Goal: Task Accomplishment & Management: Complete application form

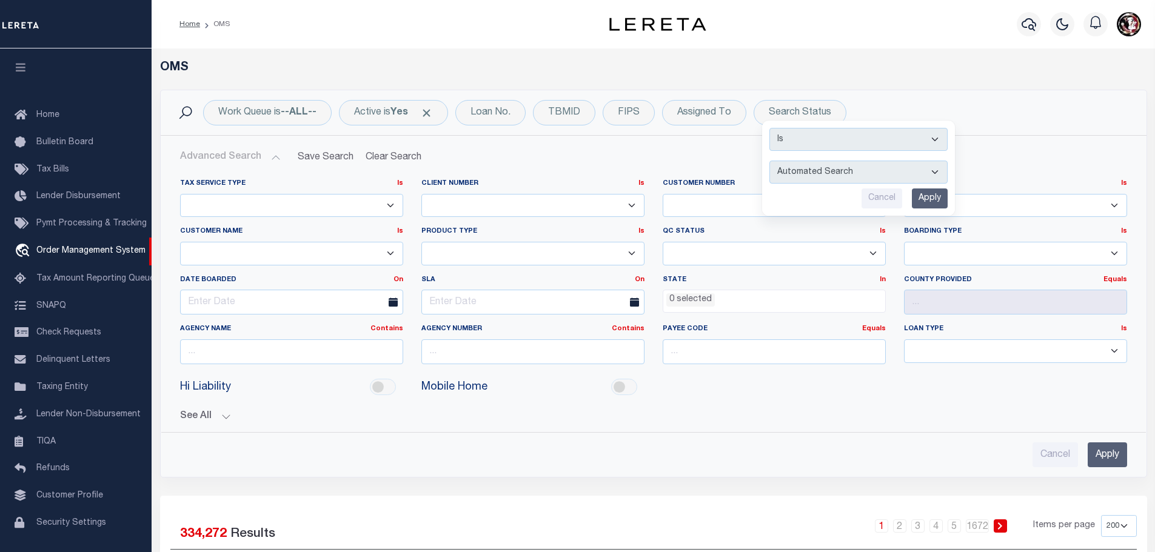
select select
select select "200"
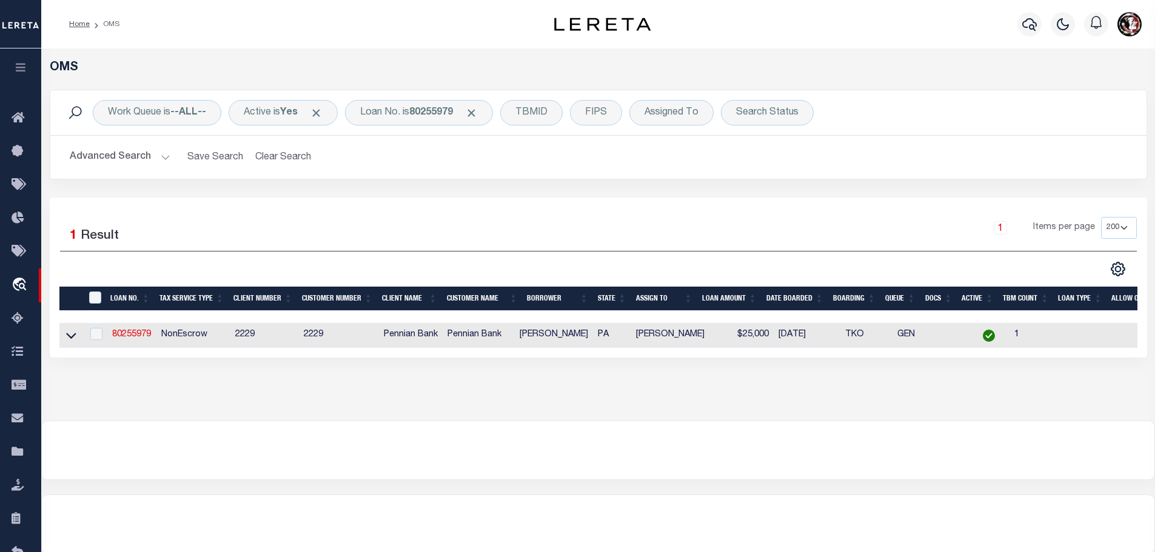
select select "200"
select select "CP"
select select "NonEscrow"
click at [142, 330] on link "80255979" at bounding box center [131, 334] width 39 height 8
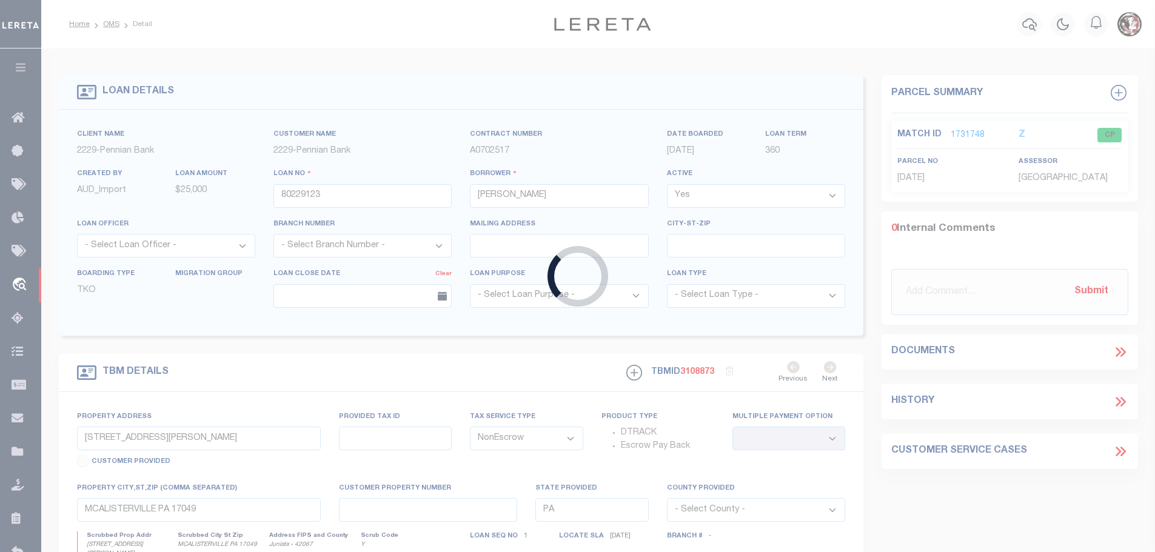
type input "80255979"
type input "Jason D French"
type input "113 RENO DRIVE"
select select
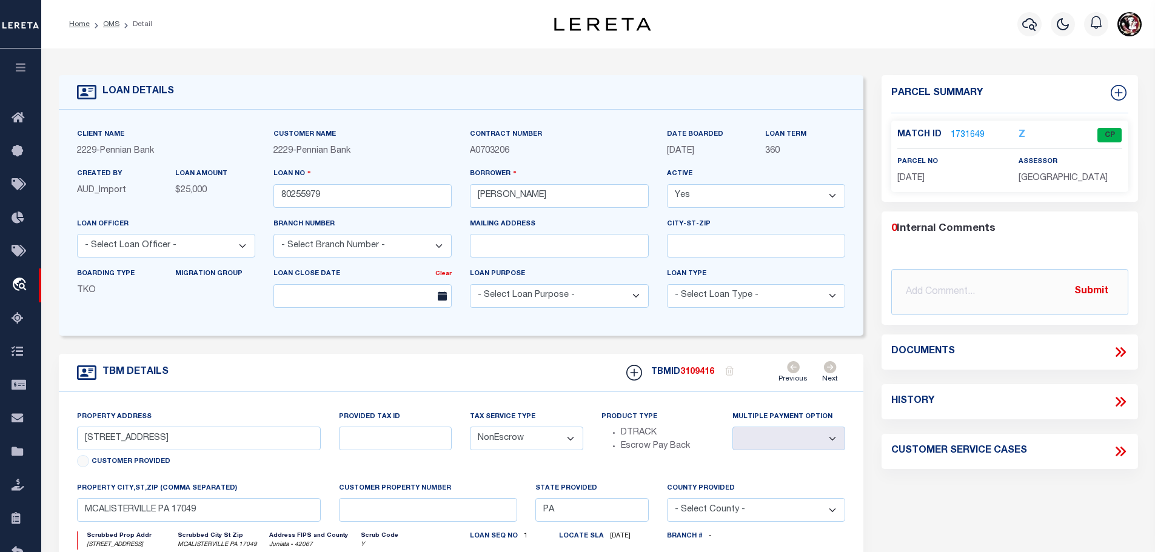
click at [962, 129] on link "1731649" at bounding box center [967, 135] width 34 height 13
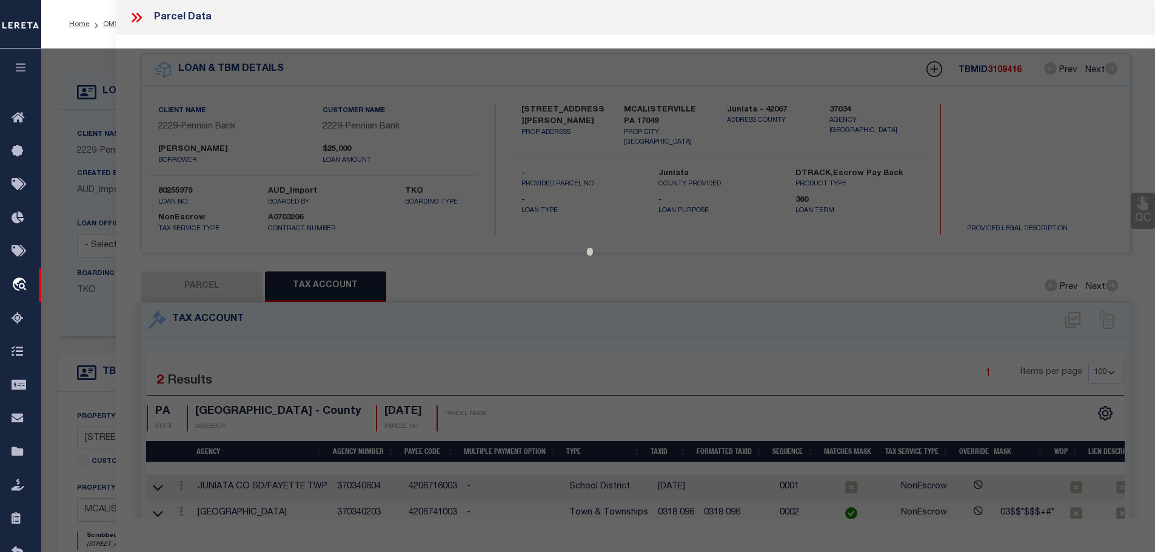
select select "AS"
checkbox input "false"
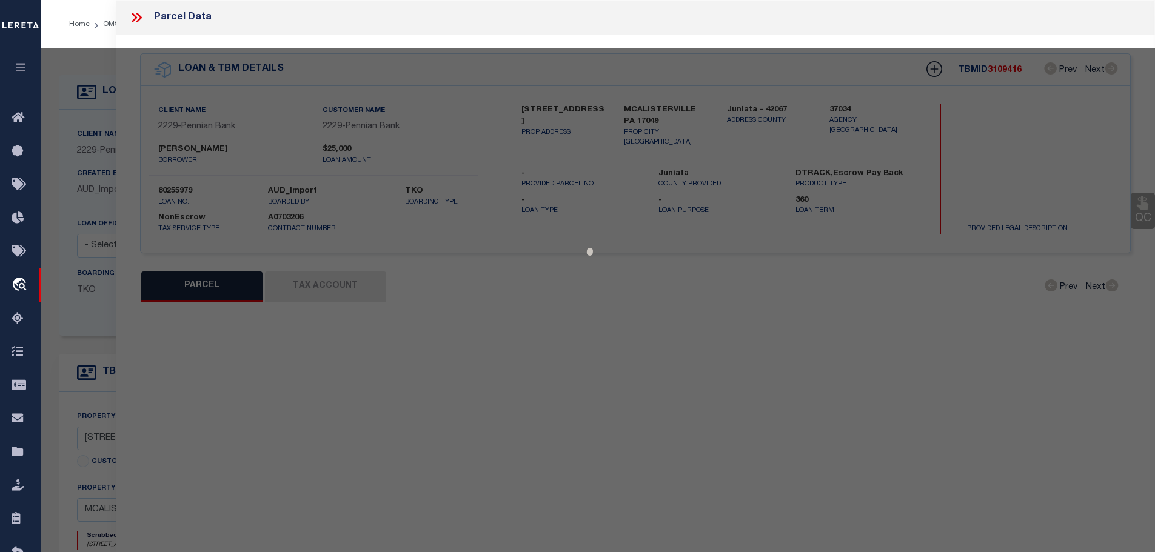
select select "CP"
type input "MUMMAH JACQUELINE O"
type input "113 RENO DR"
checkbox input "false"
type input "MCALISTERVILLE , PA 17049"
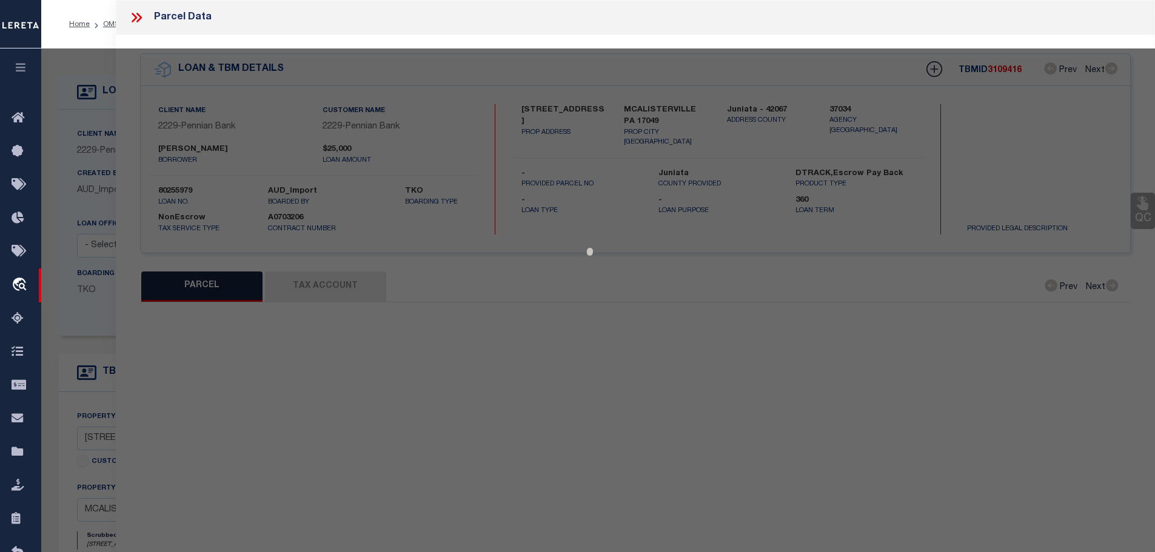
type textarea "306 1003"
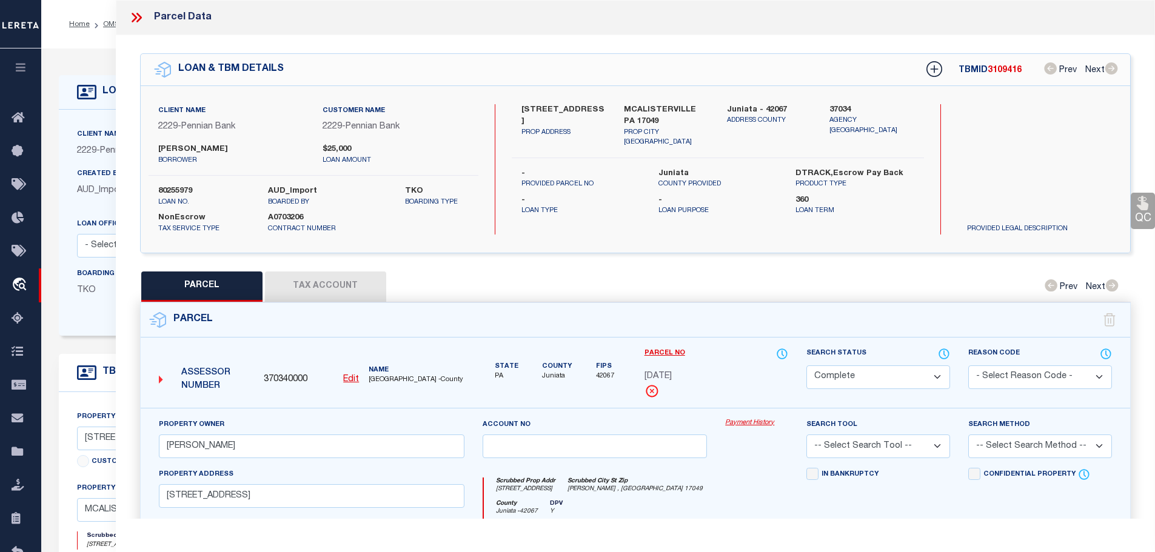
click at [321, 279] on button "Tax Account" at bounding box center [325, 287] width 121 height 30
select select "100"
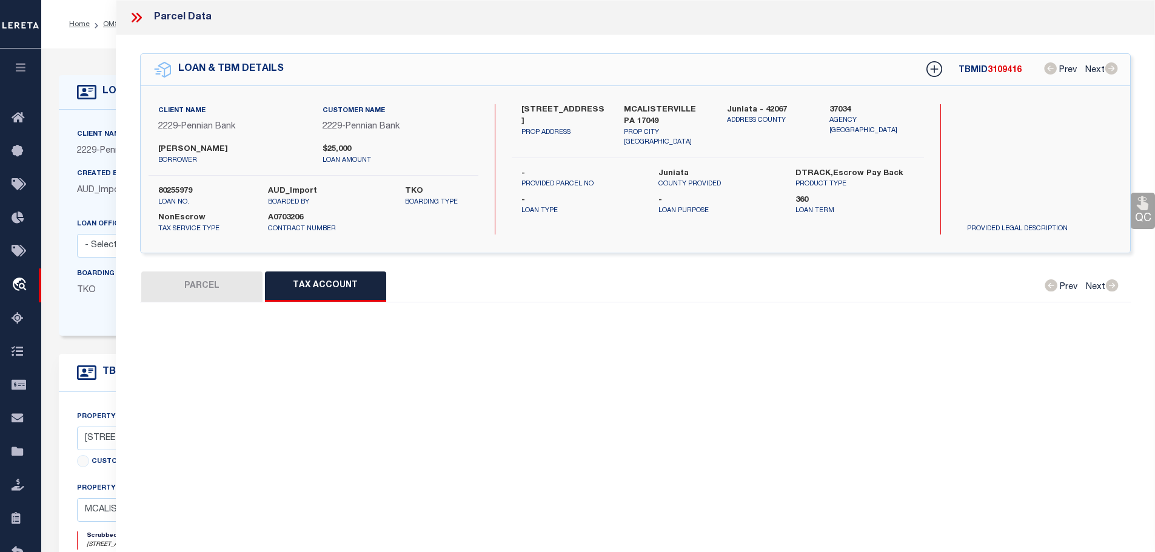
select select "100"
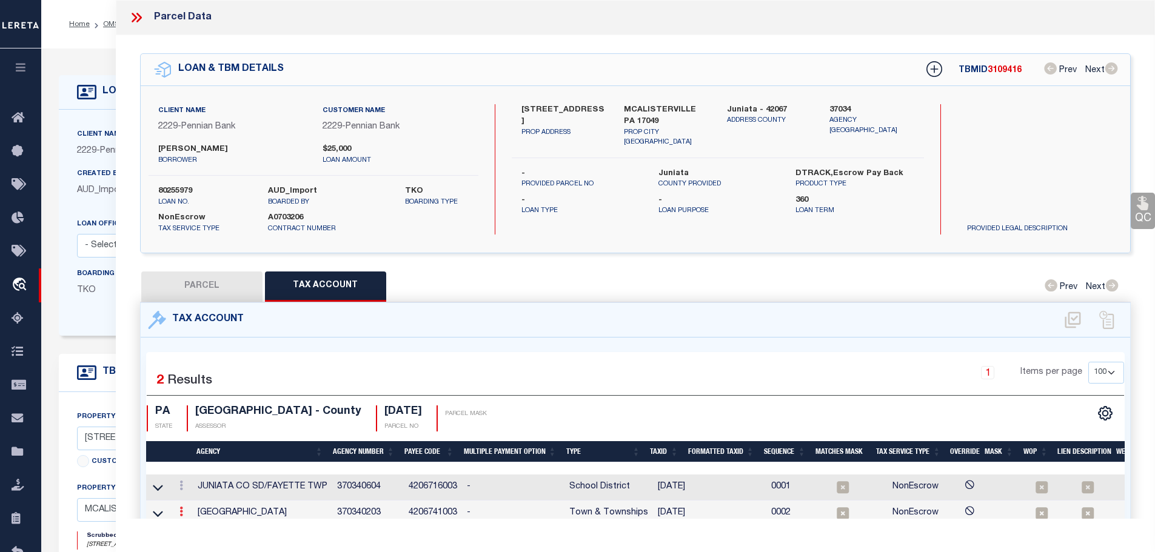
click at [180, 509] on link at bounding box center [181, 514] width 13 height 10
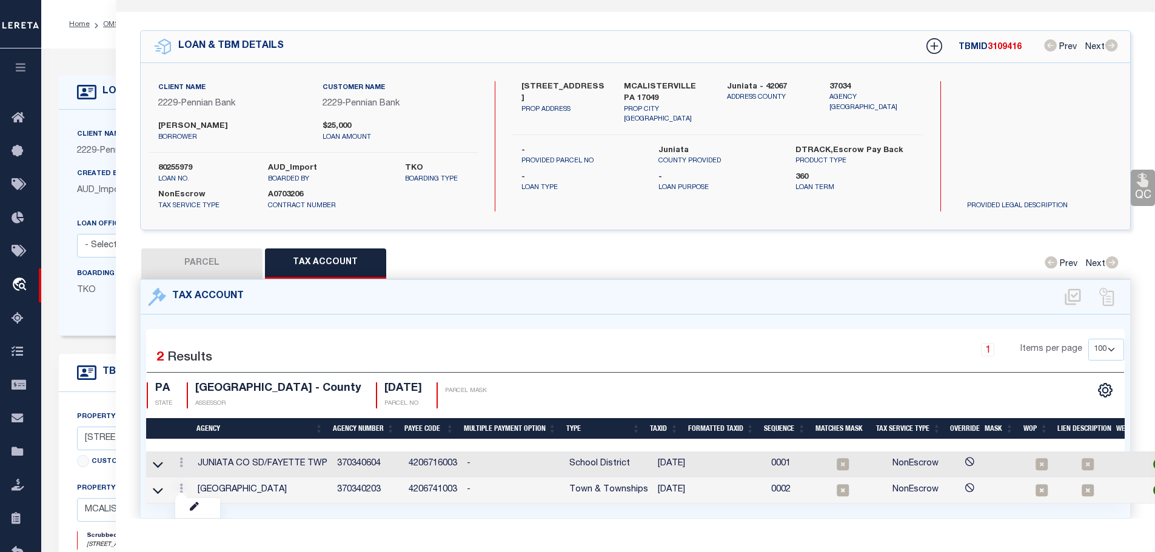
scroll to position [39, 0]
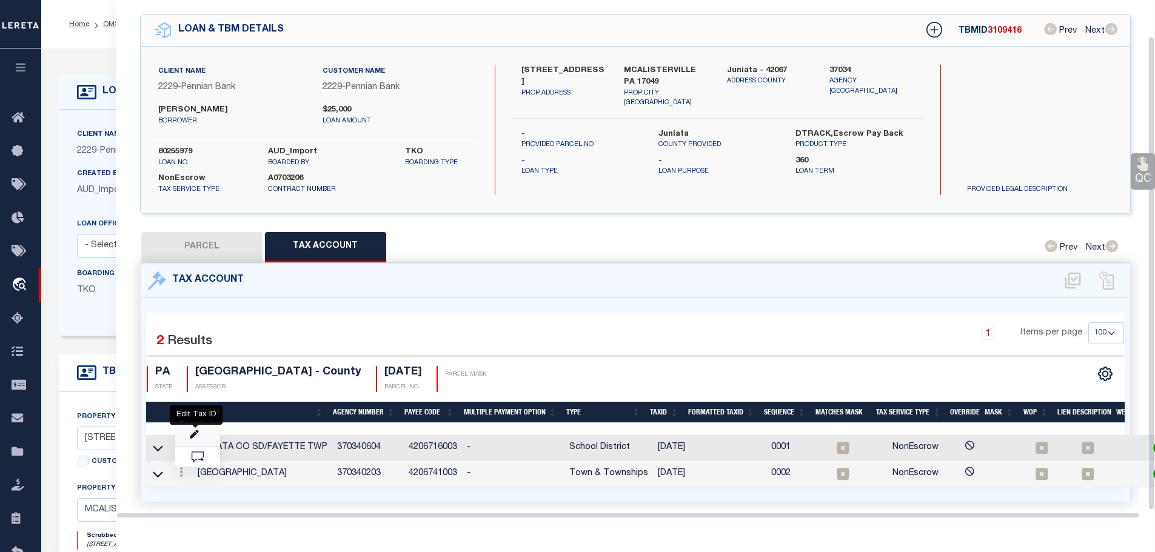
click at [193, 430] on icon "" at bounding box center [194, 434] width 9 height 9
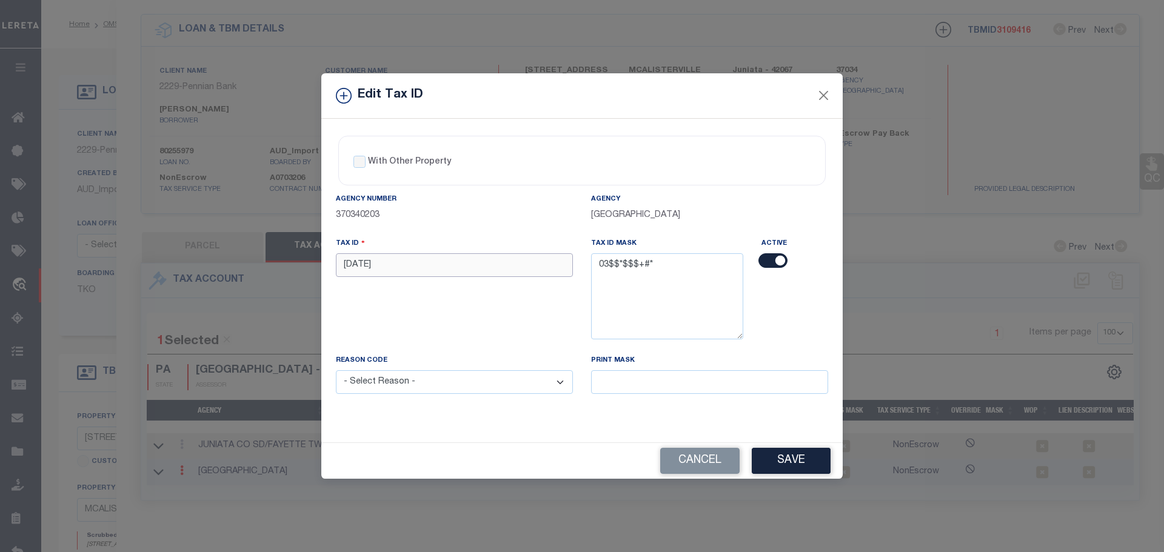
click at [398, 265] on input "3-4-39" at bounding box center [454, 265] width 237 height 24
paste input "0304 0"
type input "0304 039"
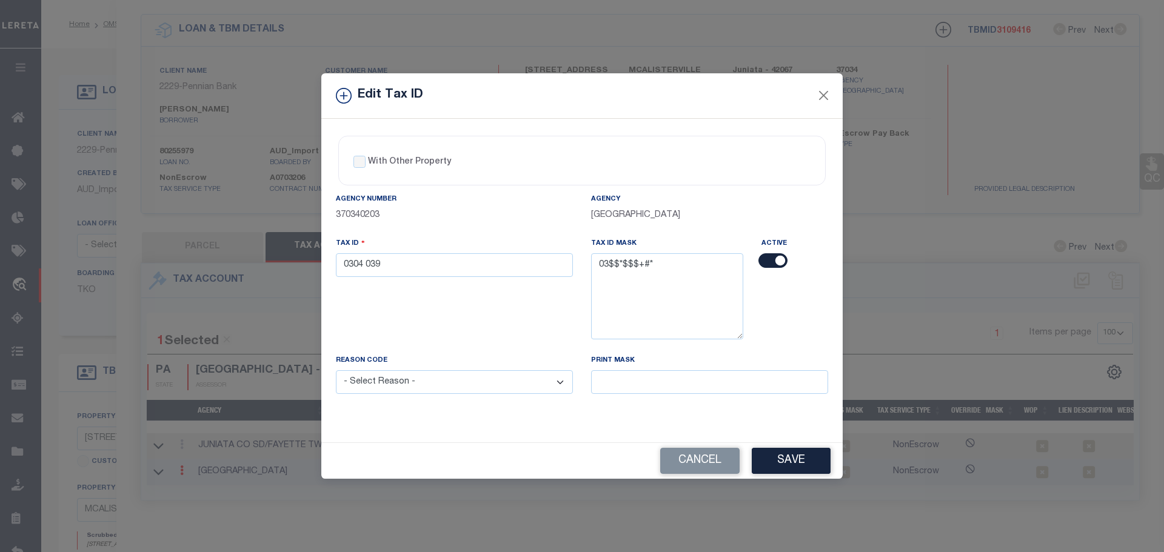
click at [429, 377] on select "- Select Reason - 099 - Other (Provide additional detail) ACT - Agency Changed …" at bounding box center [454, 382] width 237 height 24
select select "ACT"
click at [336, 371] on select "- Select Reason - 099 - Other (Provide additional detail) ACT - Agency Changed …" at bounding box center [454, 382] width 237 height 24
click at [813, 467] on button "Save" at bounding box center [791, 461] width 79 height 26
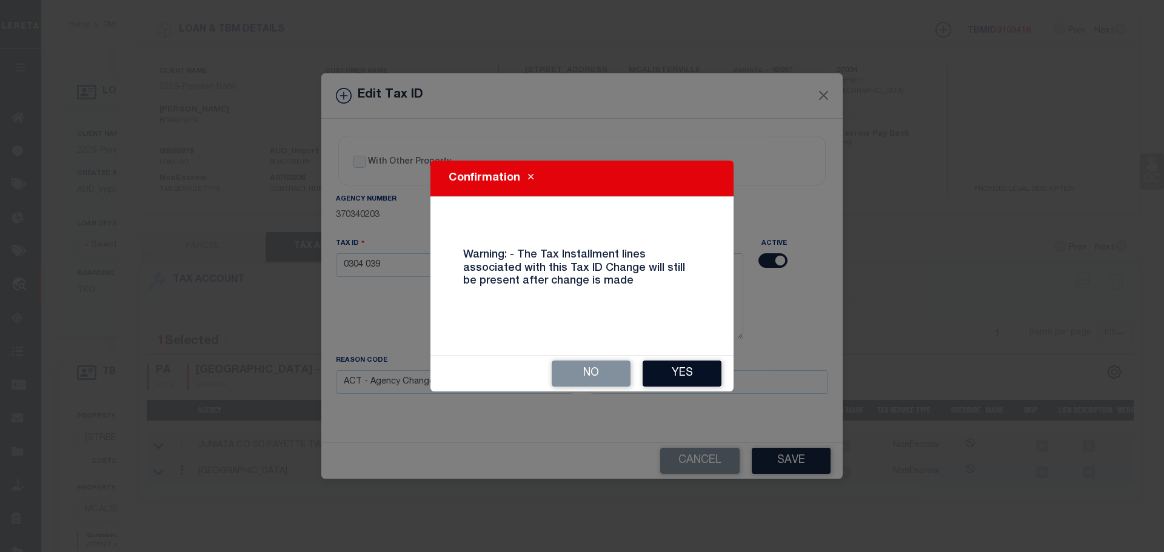
click at [684, 382] on button "Yes" at bounding box center [681, 374] width 79 height 26
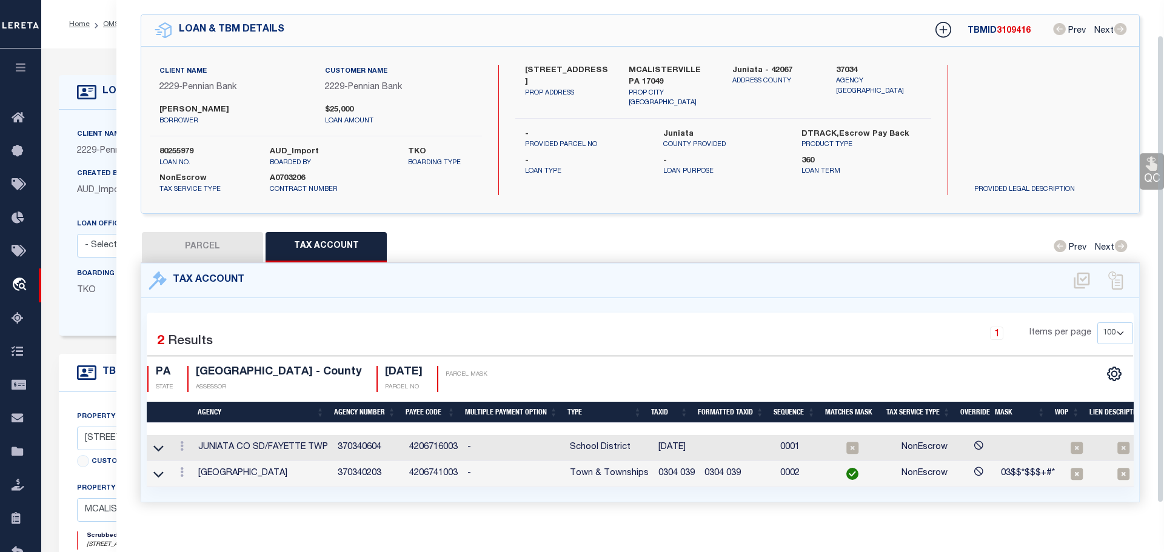
select select
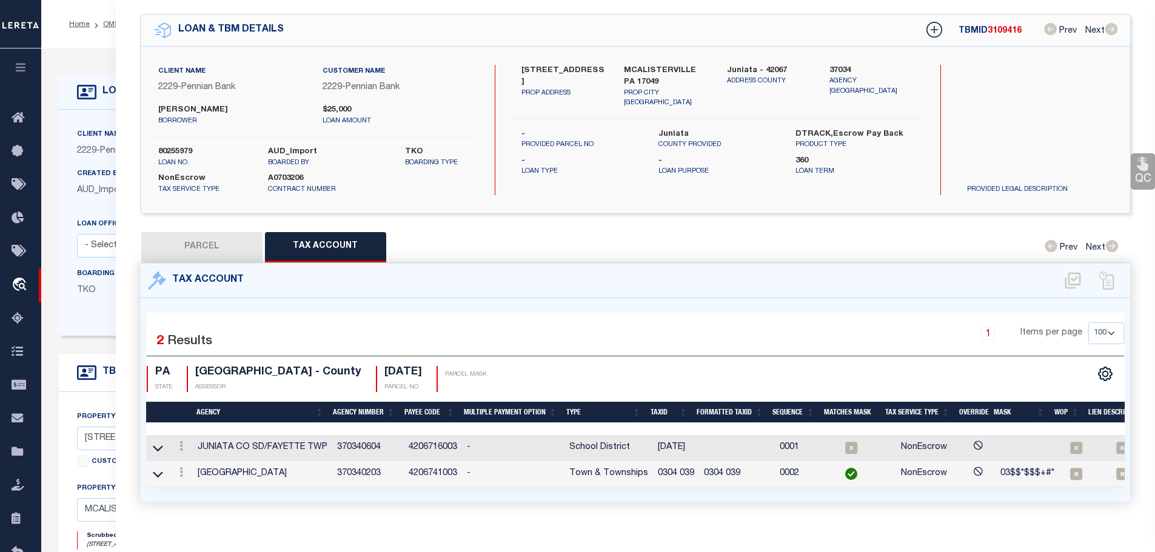
scroll to position [0, 0]
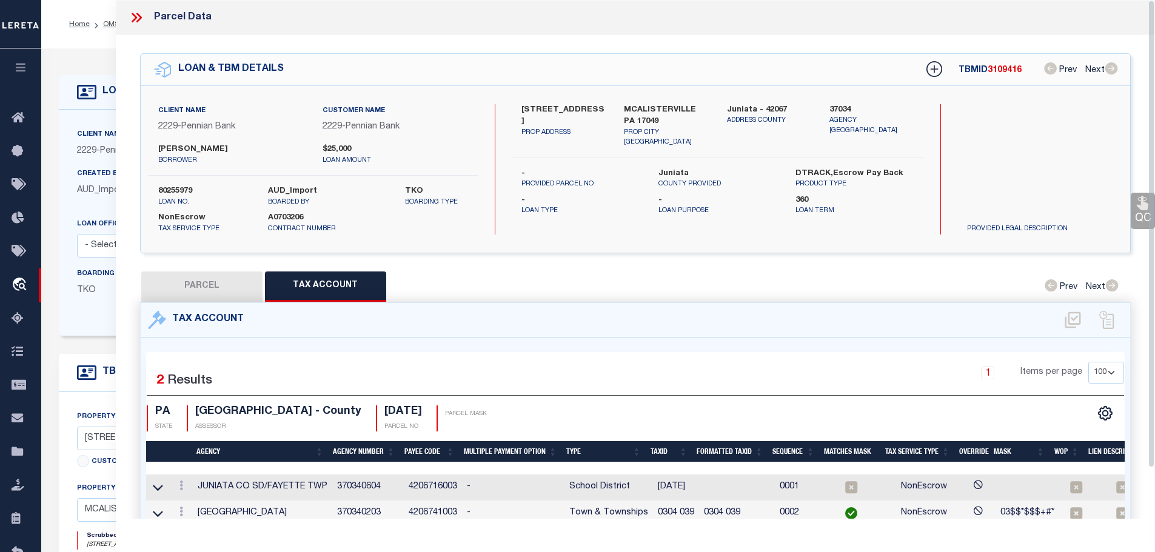
click at [134, 17] on icon at bounding box center [136, 18] width 16 height 16
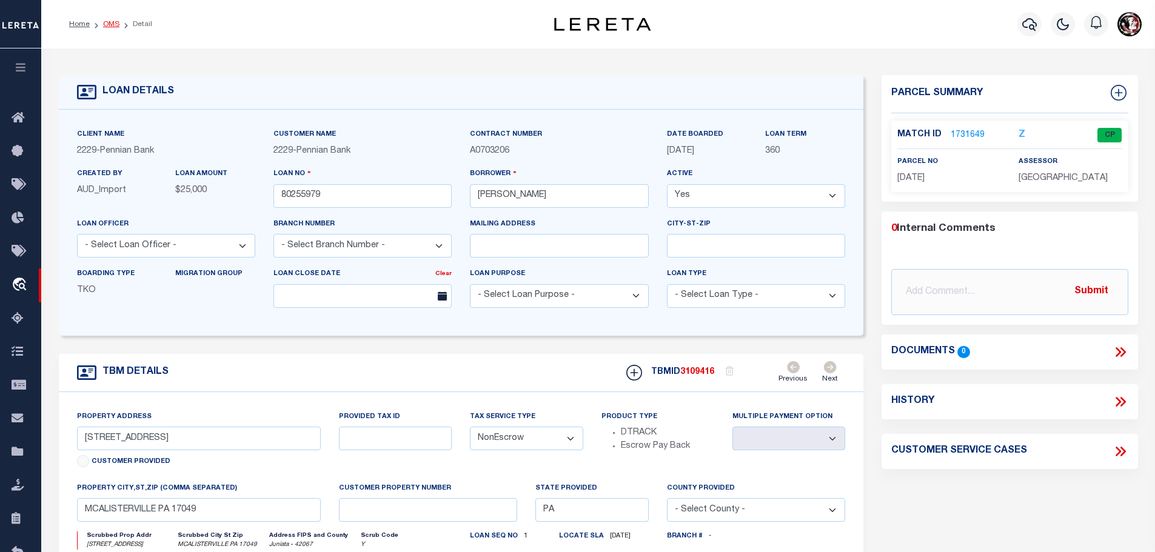
click at [107, 22] on link "OMS" at bounding box center [111, 24] width 16 height 7
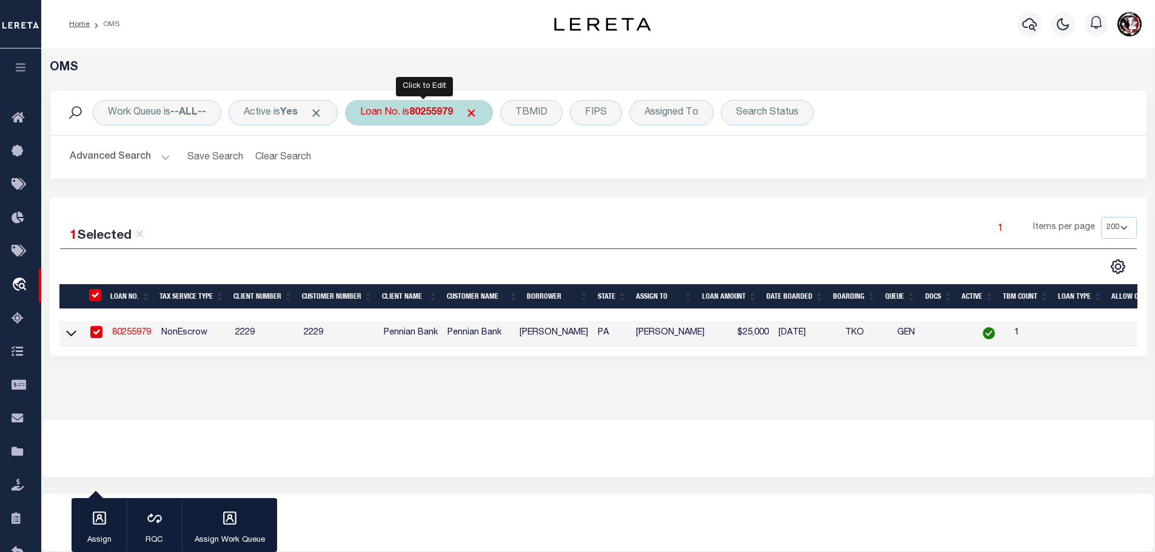
click at [427, 113] on b "80255979" at bounding box center [431, 113] width 44 height 10
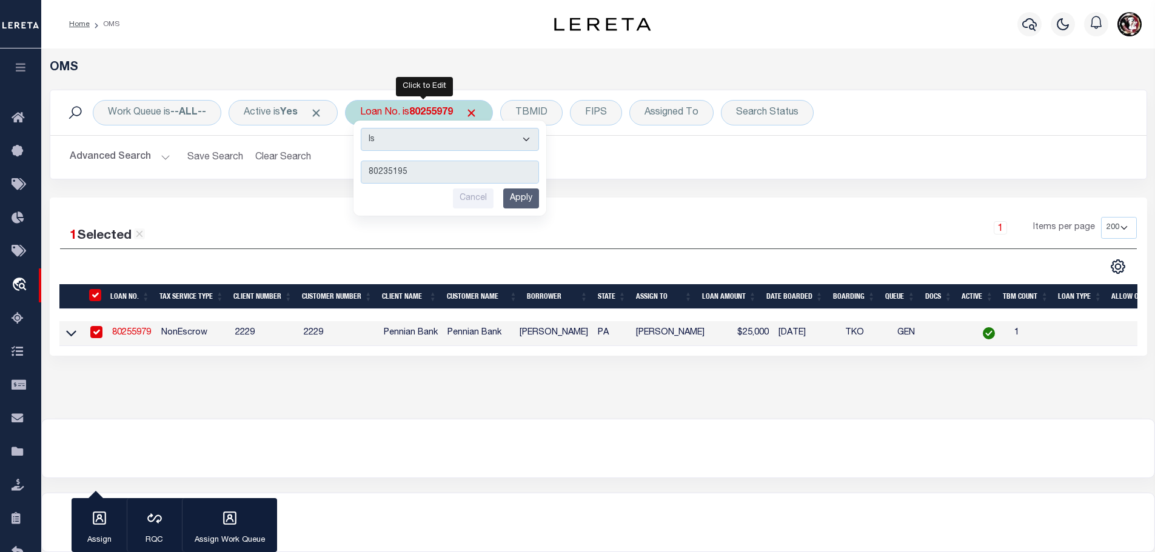
type input "80235195"
click at [527, 198] on input "Apply" at bounding box center [521, 199] width 36 height 20
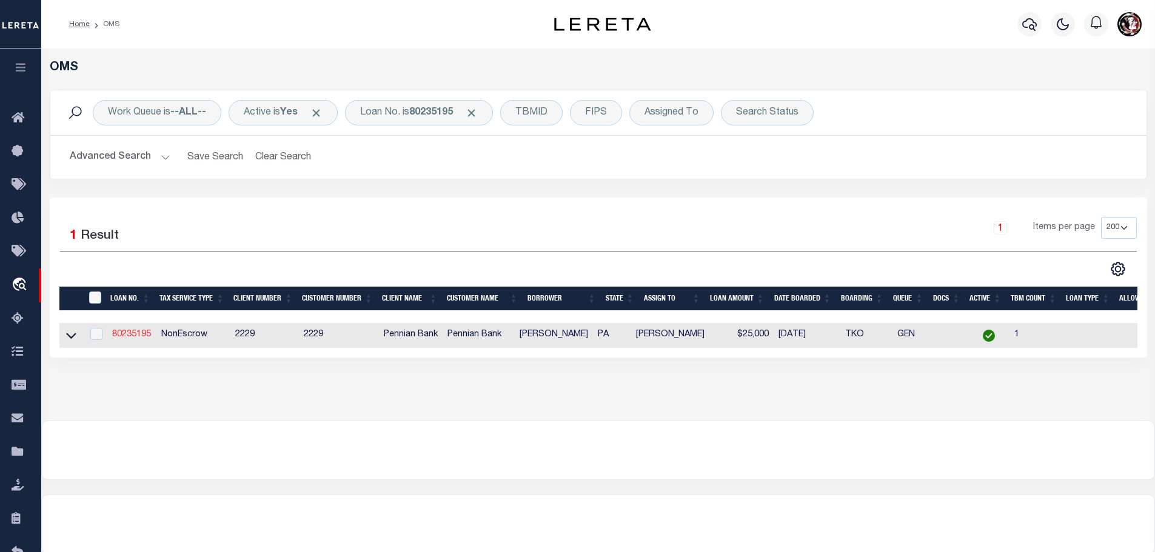
click at [135, 332] on link "80235195" at bounding box center [131, 334] width 39 height 8
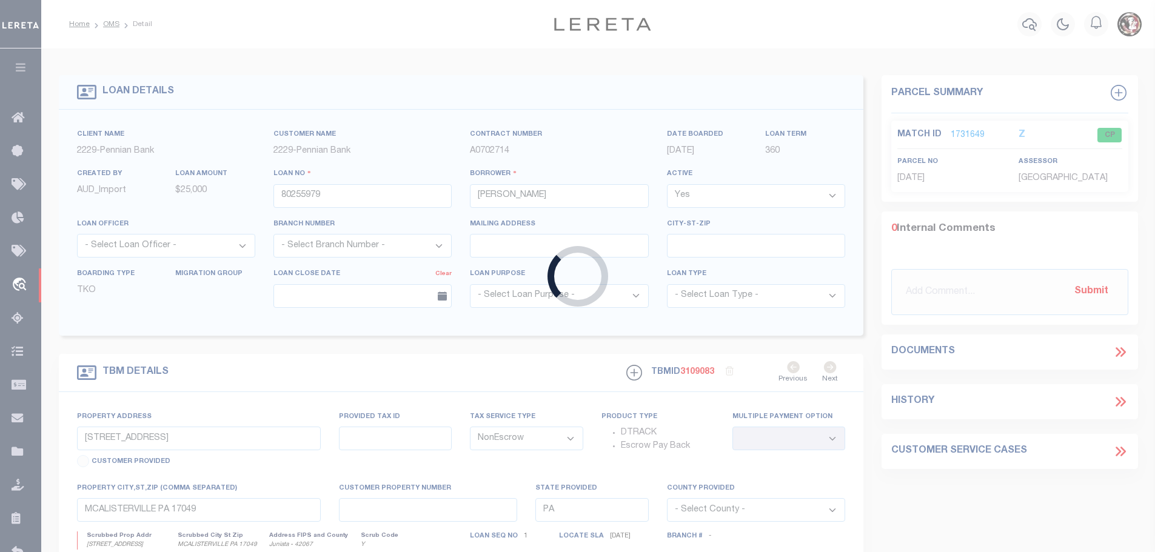
type input "80235195"
type input "Janelle M Speece"
type input "2867 Fairview Rd"
select select
type input "McAlisterville PA 17049"
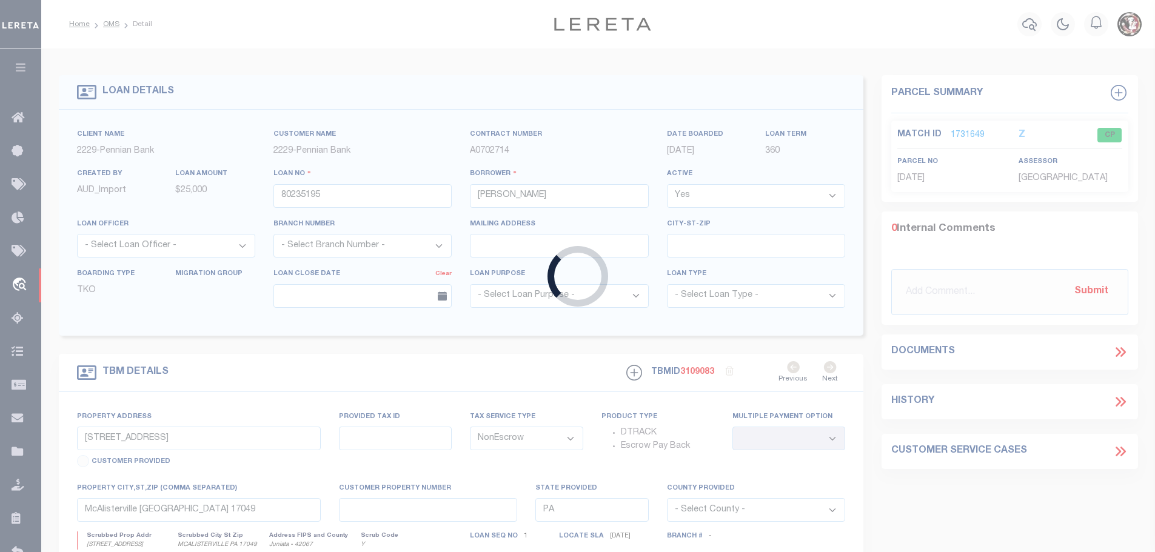
select select
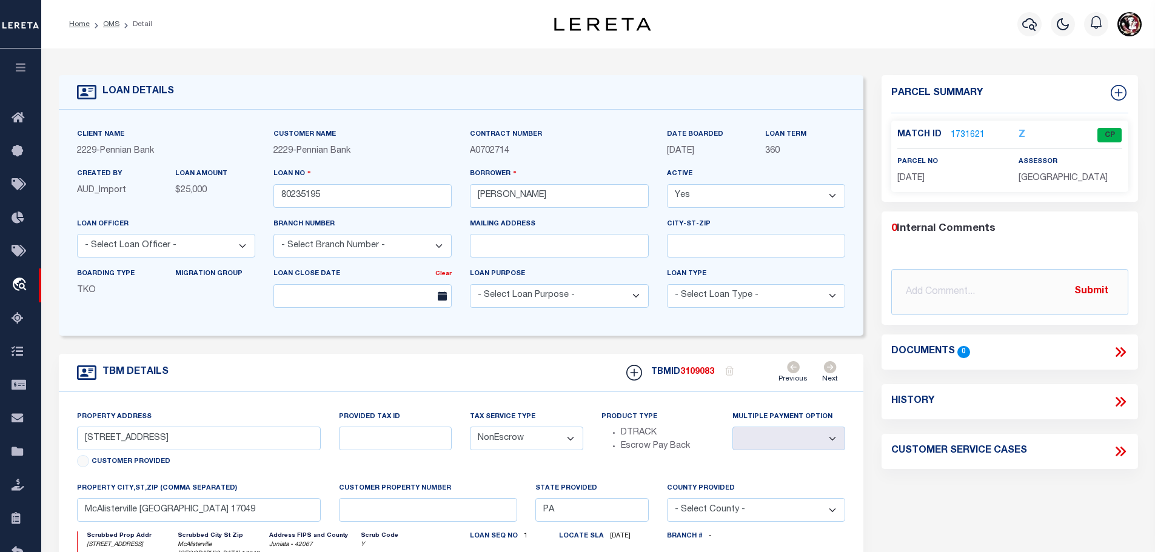
click at [966, 129] on link "1731621" at bounding box center [967, 135] width 34 height 13
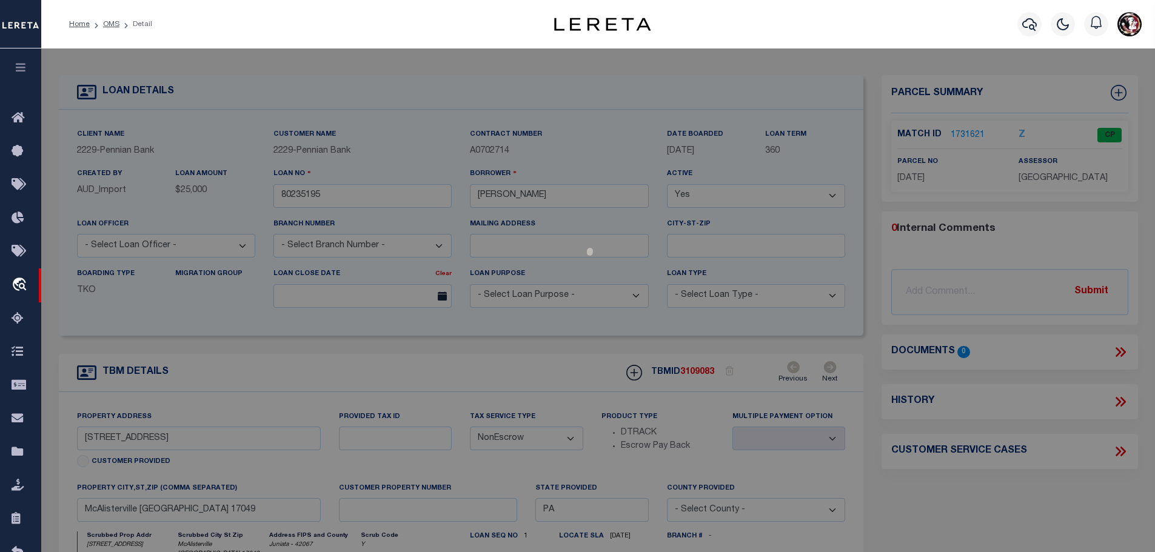
select select "AS"
checkbox input "false"
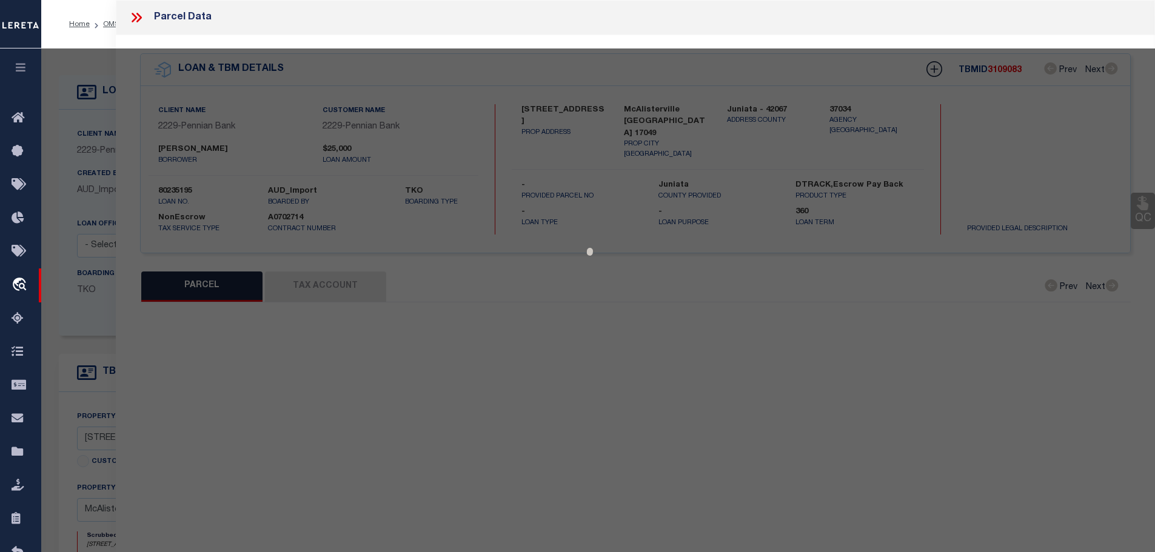
select select "CP"
type input "STRAWSER JANELLE M"
type input "2867 FAIRVIEW RD"
checkbox input "false"
type input "MCALISTERVILLE , PA 17049"
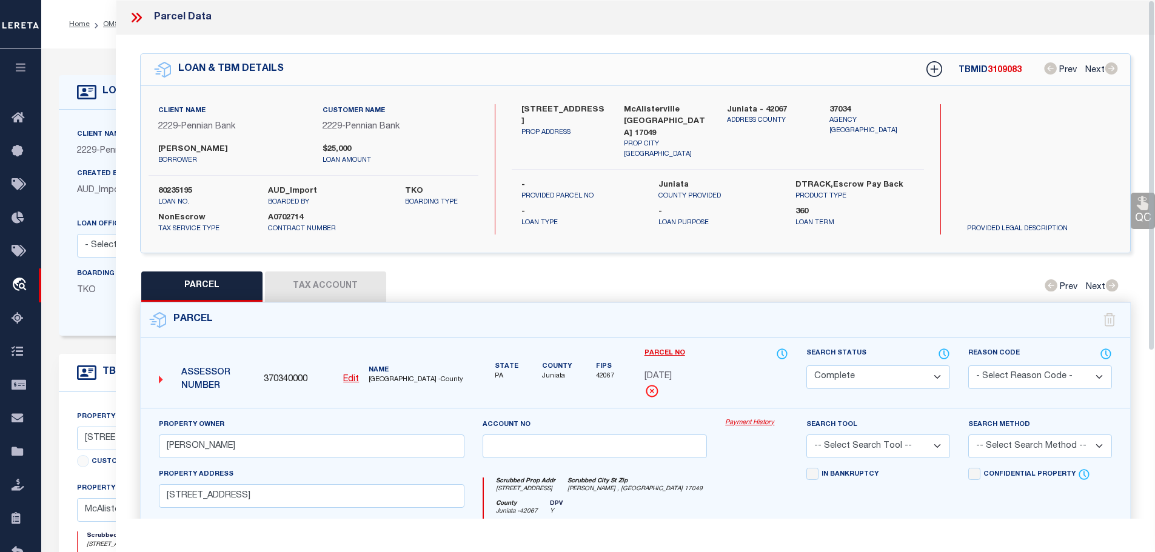
click at [306, 276] on button "Tax Account" at bounding box center [325, 287] width 121 height 30
select select "100"
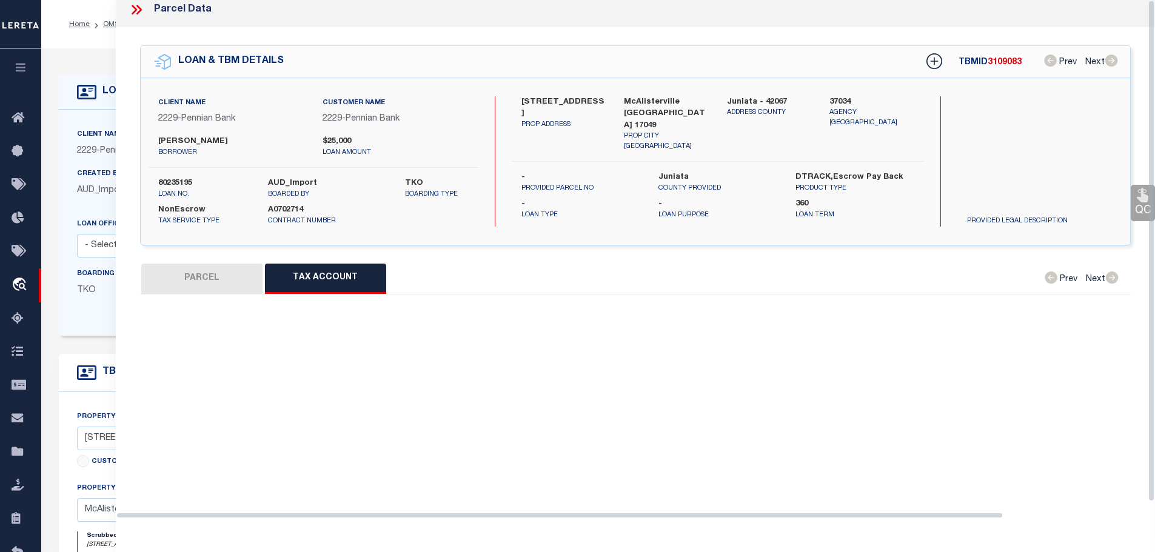
select select "100"
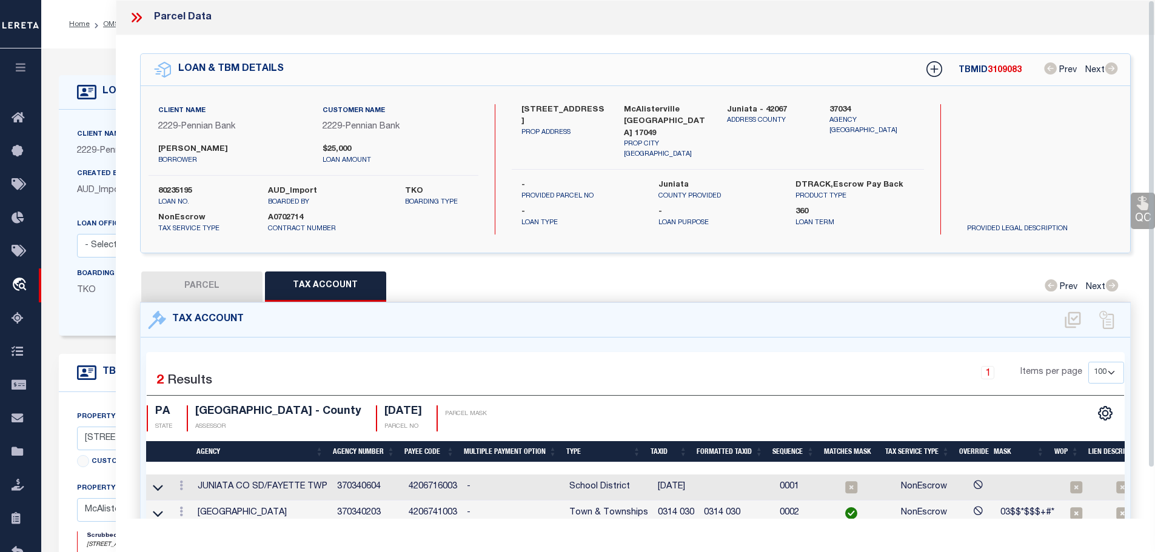
click at [139, 16] on icon at bounding box center [136, 18] width 16 height 16
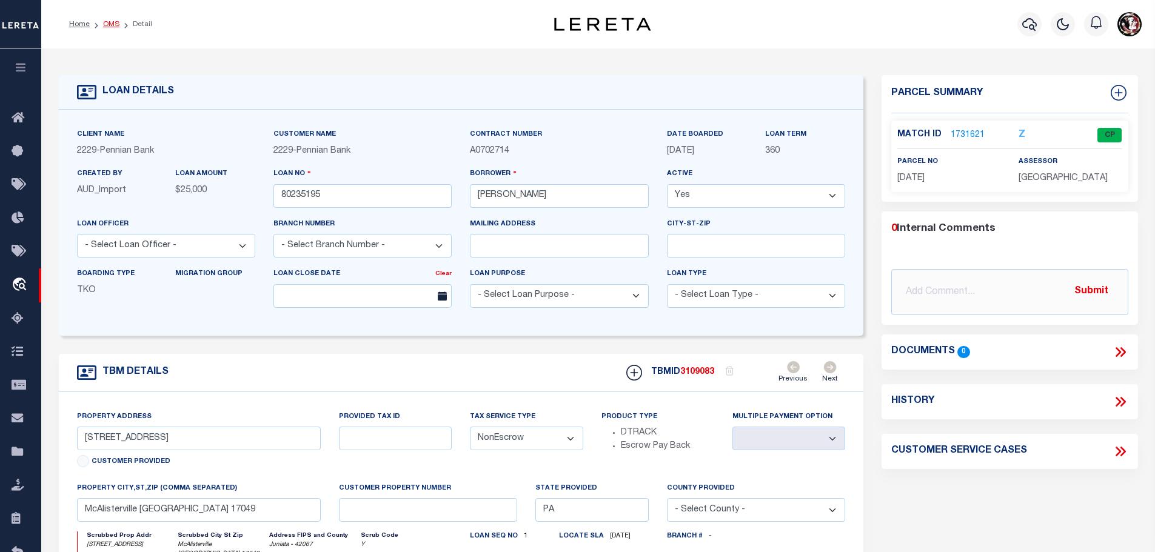
click at [103, 24] on link "OMS" at bounding box center [111, 24] width 16 height 7
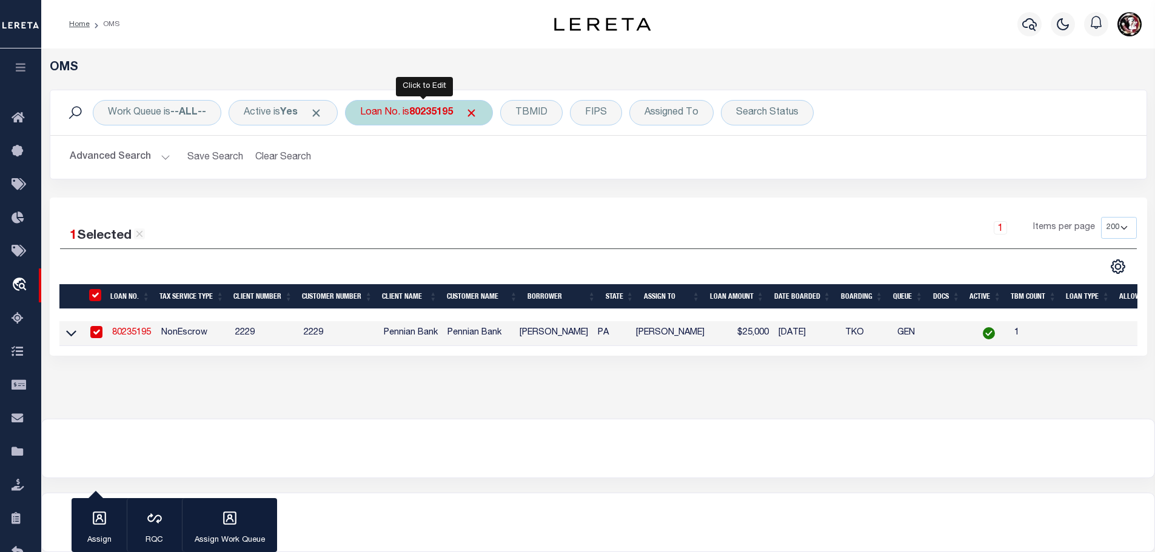
click at [434, 108] on b "80235195" at bounding box center [431, 113] width 44 height 10
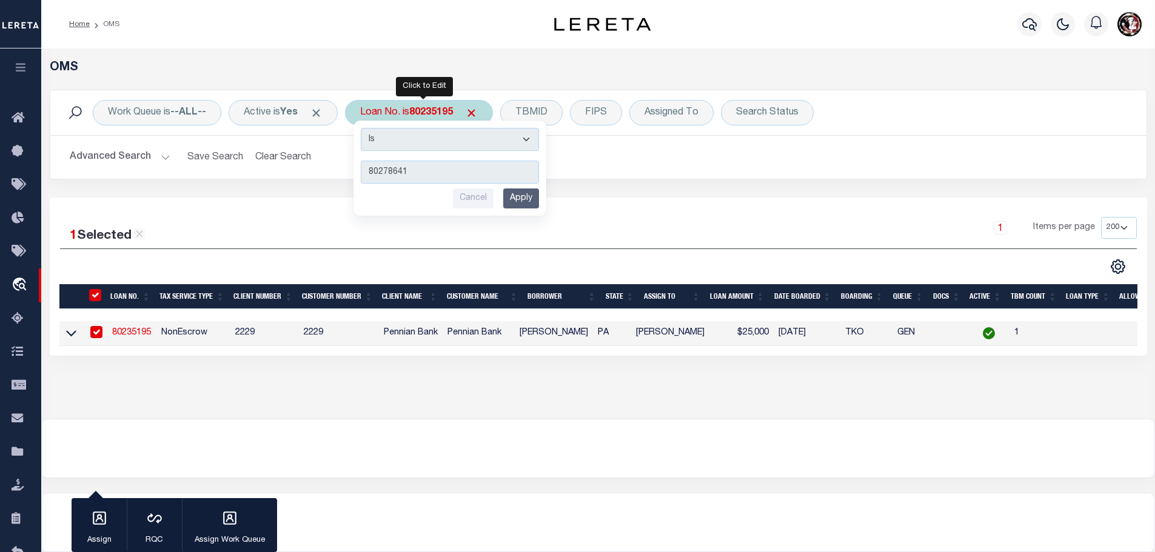
type input "80278641"
click at [510, 194] on input "Apply" at bounding box center [521, 199] width 36 height 20
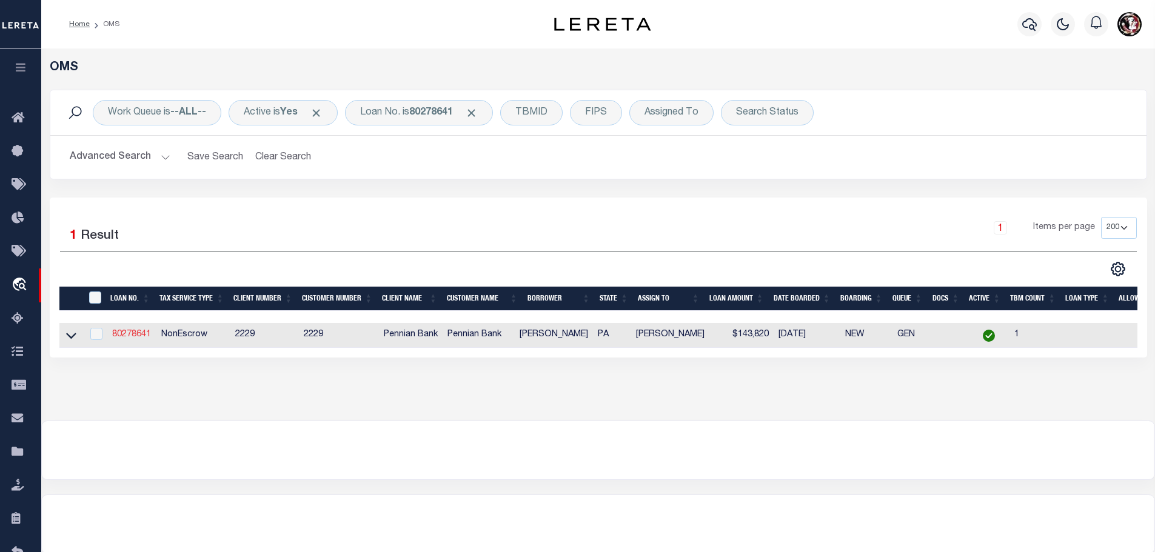
click at [139, 332] on link "80278641" at bounding box center [131, 334] width 39 height 8
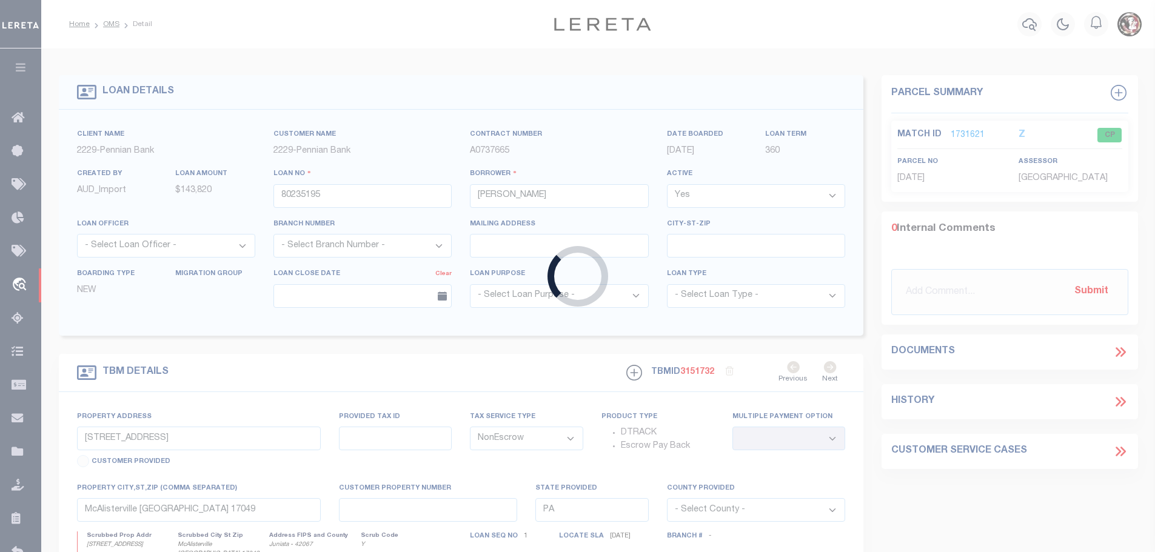
type input "80278641"
type input "Kylie N Schlegel"
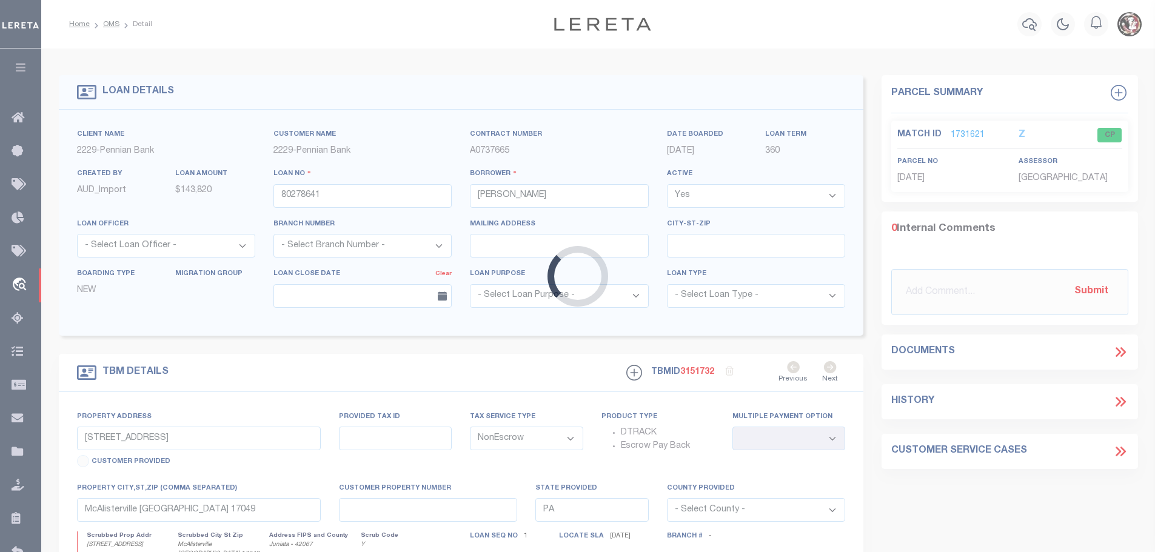
type input "63 Westfall Street"
type input "03-010B-075"
select select
type input "McAlisterville, PA 17049-9642"
select select
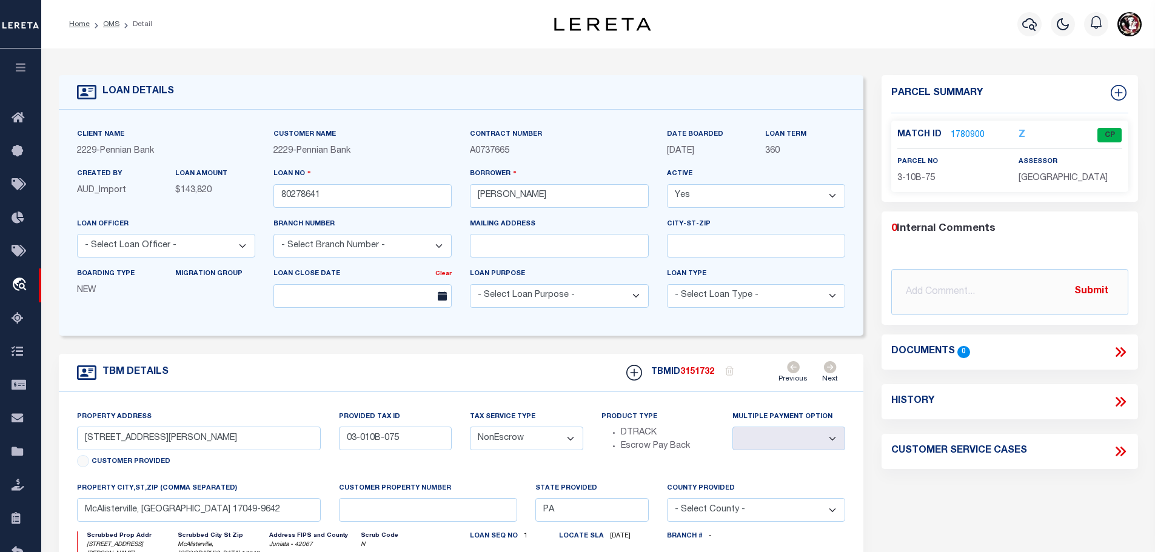
click at [966, 131] on link "1780900" at bounding box center [967, 135] width 34 height 13
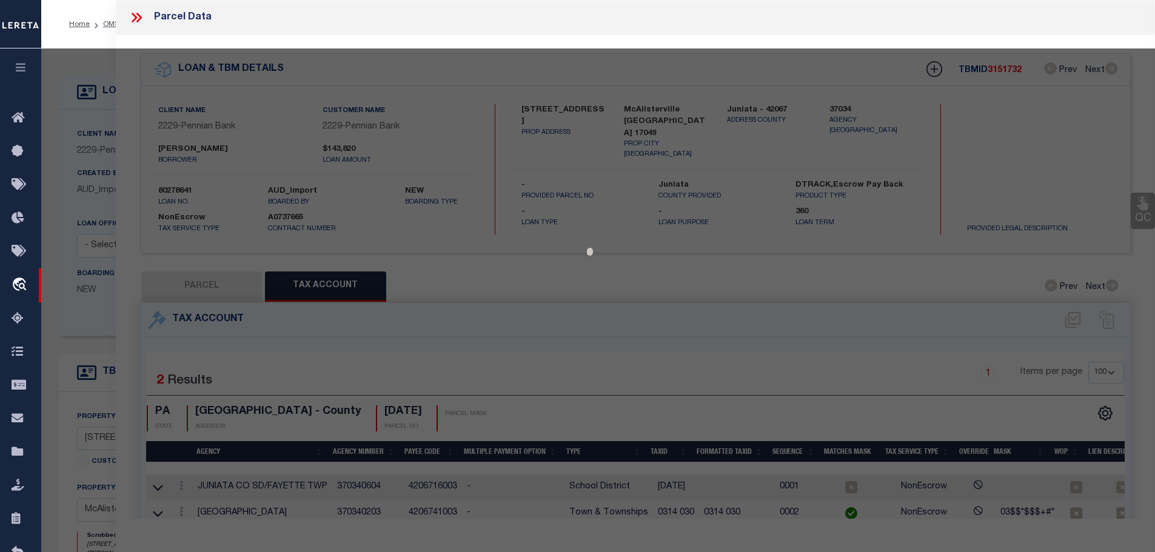
select select "AS"
checkbox input "false"
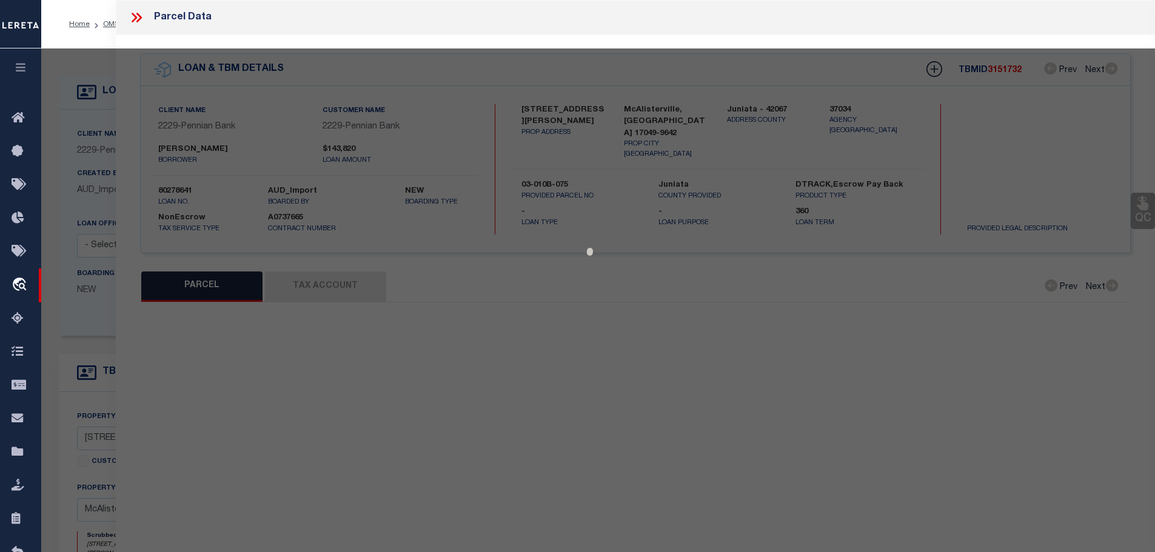
select select "CP"
type input "BASSLER DELMAR L SR"
select select
type input "63 WEST FALL ST"
type input "MCALISTERVILLE , PA 17049"
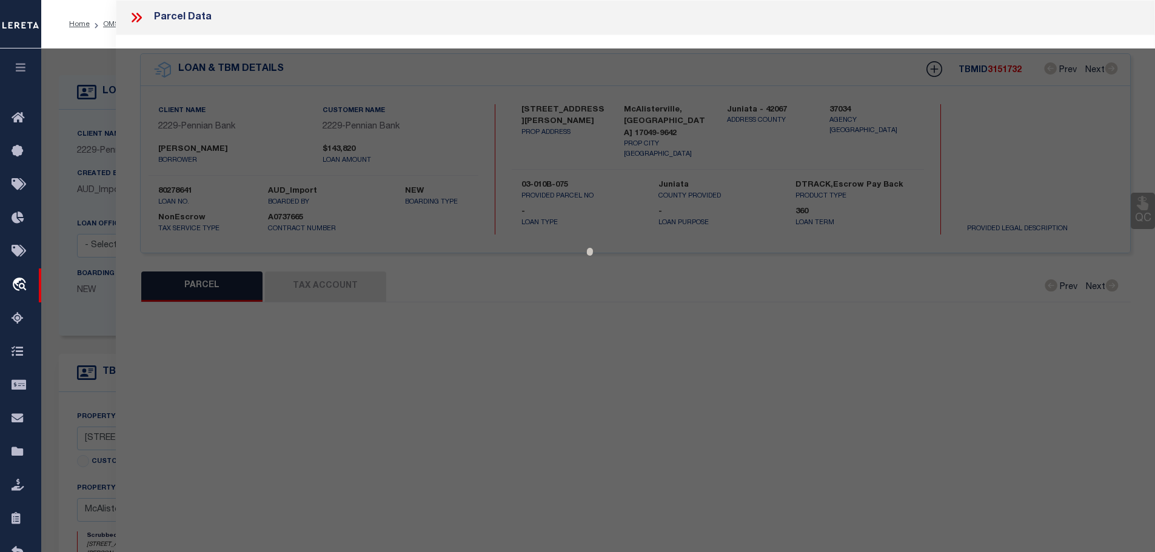
type textarea "Instrument Number:201302455 Square Footage :864"
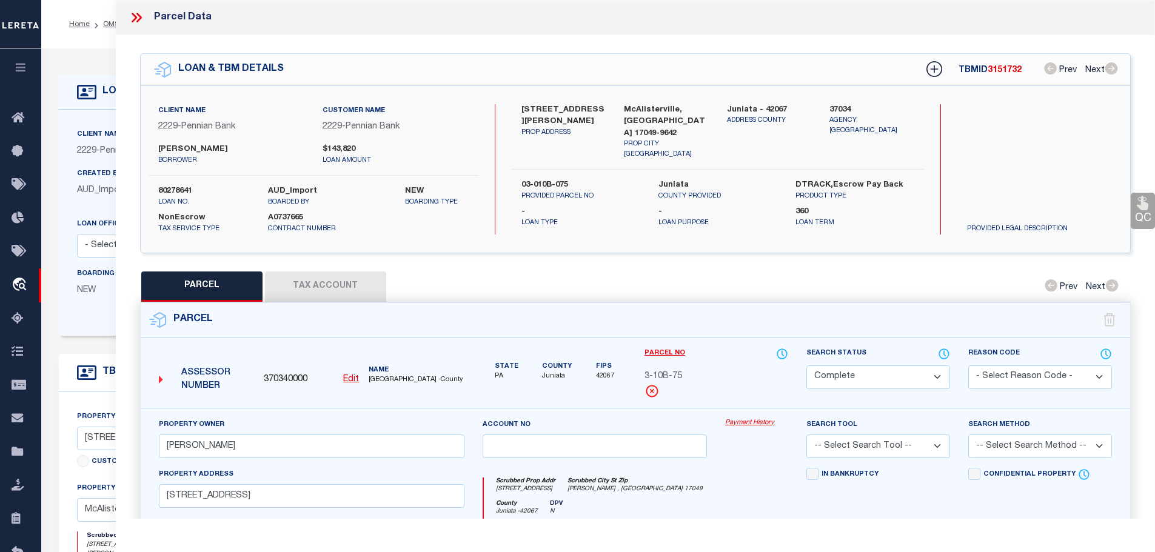
click at [354, 287] on button "Tax Account" at bounding box center [325, 287] width 121 height 30
select select "100"
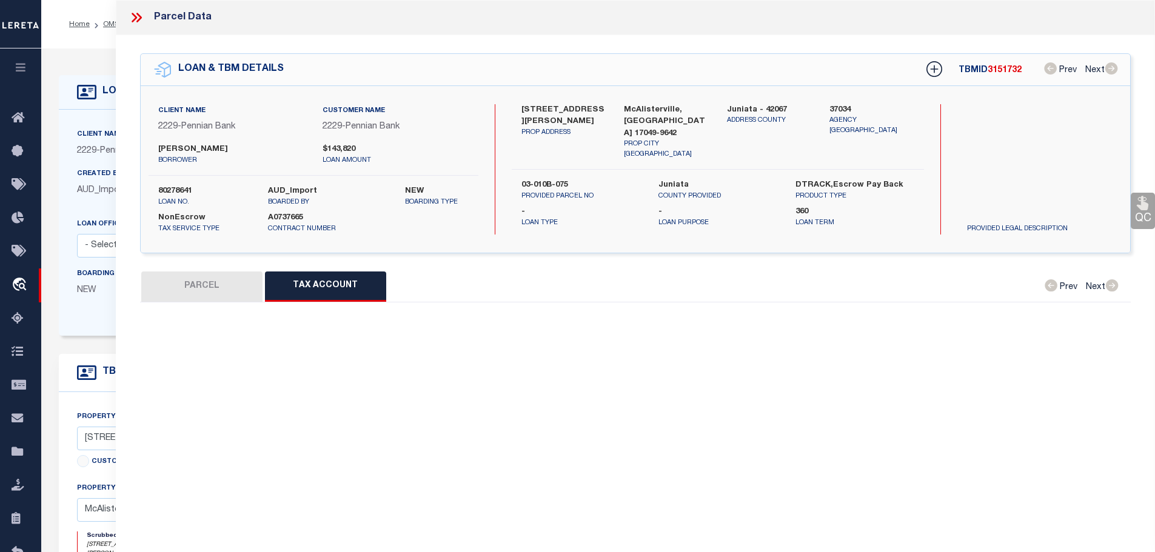
select select "100"
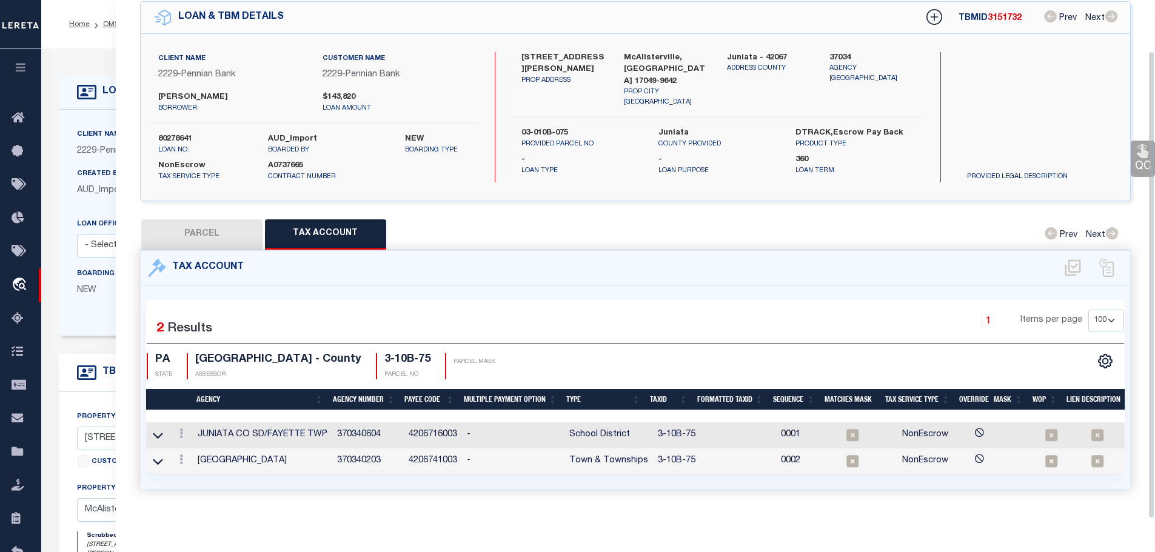
scroll to position [56, 0]
click at [186, 456] on link at bounding box center [181, 461] width 13 height 10
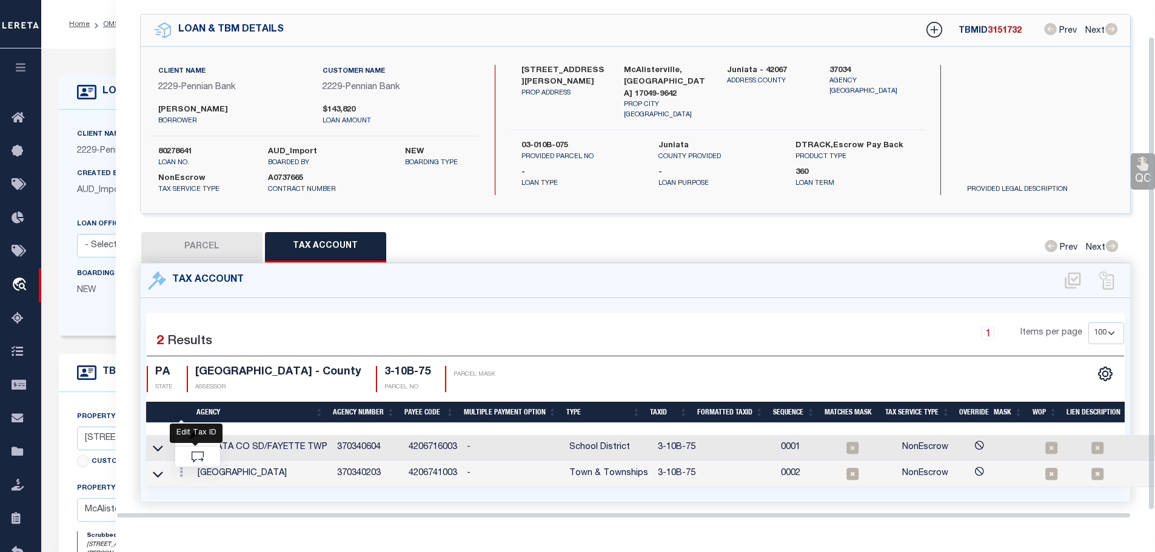
click at [194, 433] on icon "" at bounding box center [194, 434] width 9 height 9
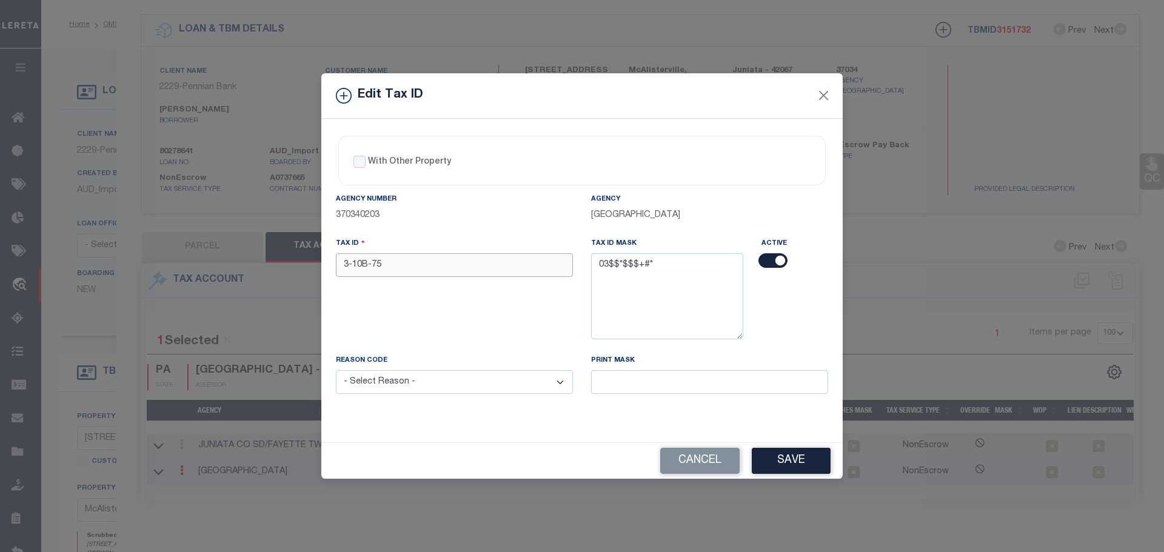
click at [451, 262] on input "3-10B-75" at bounding box center [454, 265] width 237 height 24
paste input "0310B0"
type input "0310B075"
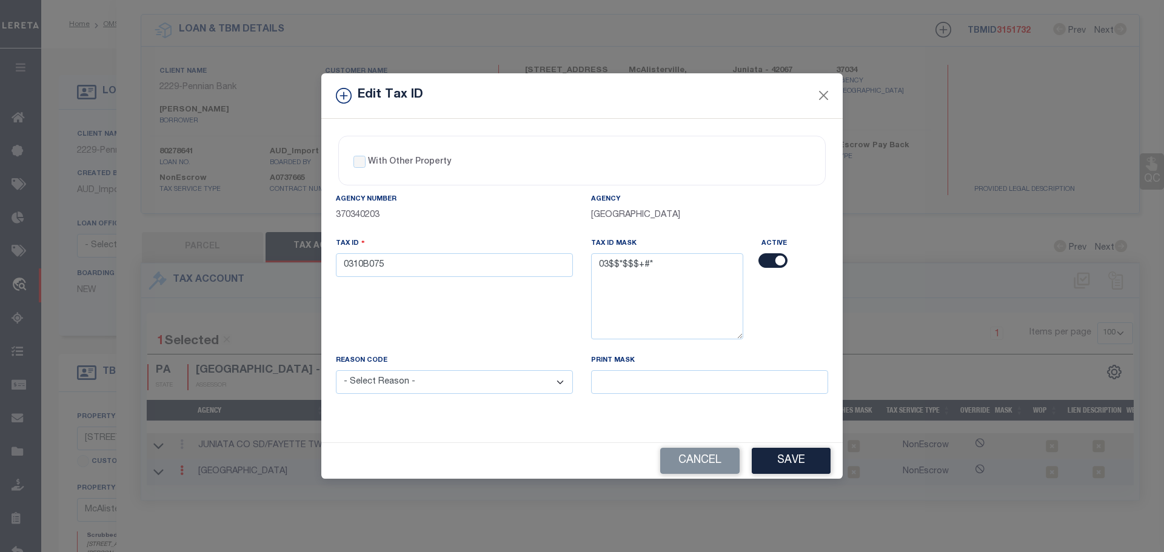
click at [467, 375] on select "- Select Reason - 099 - Other (Provide additional detail) ACT - Agency Changed …" at bounding box center [454, 382] width 237 height 24
select select "ACT"
click at [336, 371] on select "- Select Reason - 099 - Other (Provide additional detail) ACT - Agency Changed …" at bounding box center [454, 382] width 237 height 24
click at [790, 461] on button "Save" at bounding box center [791, 461] width 79 height 26
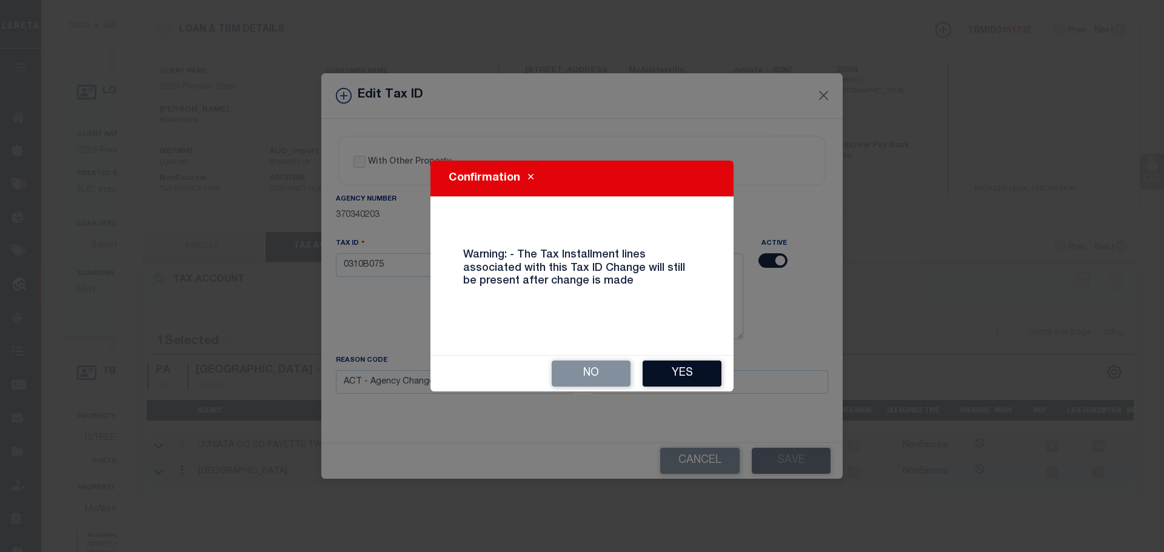
click at [661, 369] on button "Yes" at bounding box center [681, 374] width 79 height 26
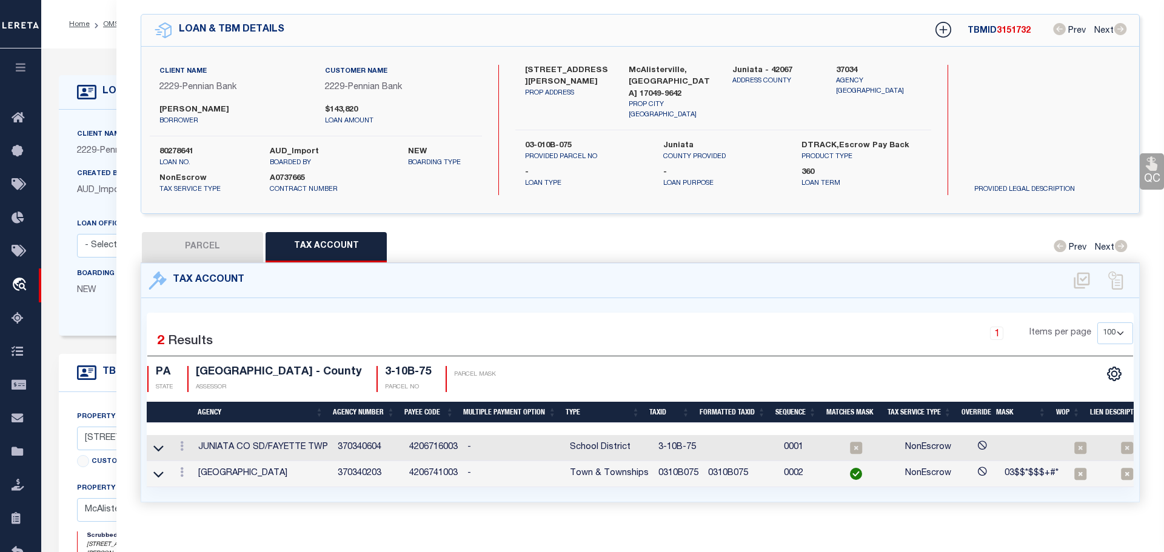
select select
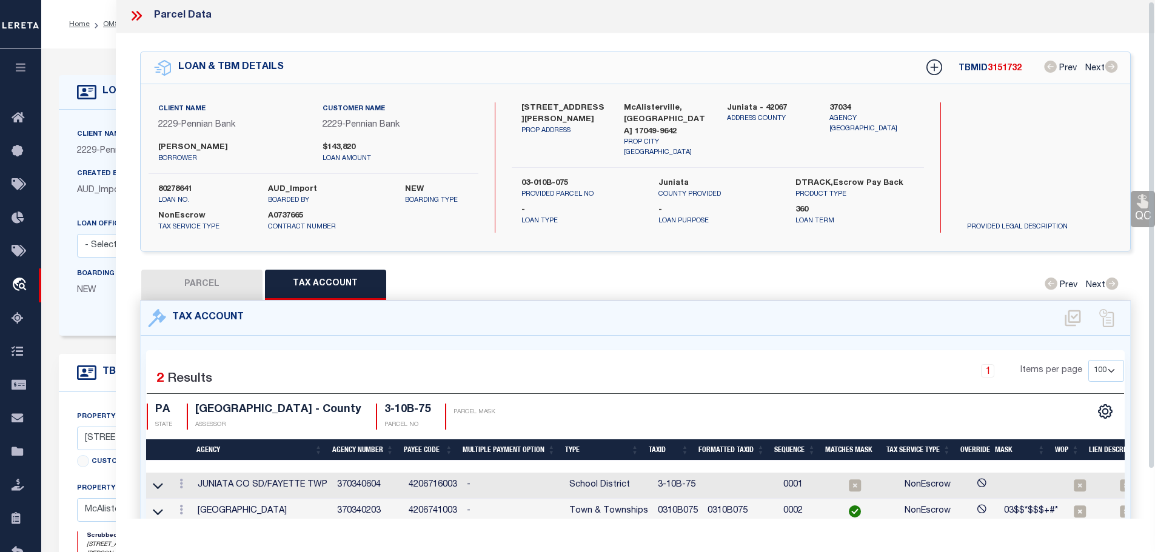
scroll to position [0, 0]
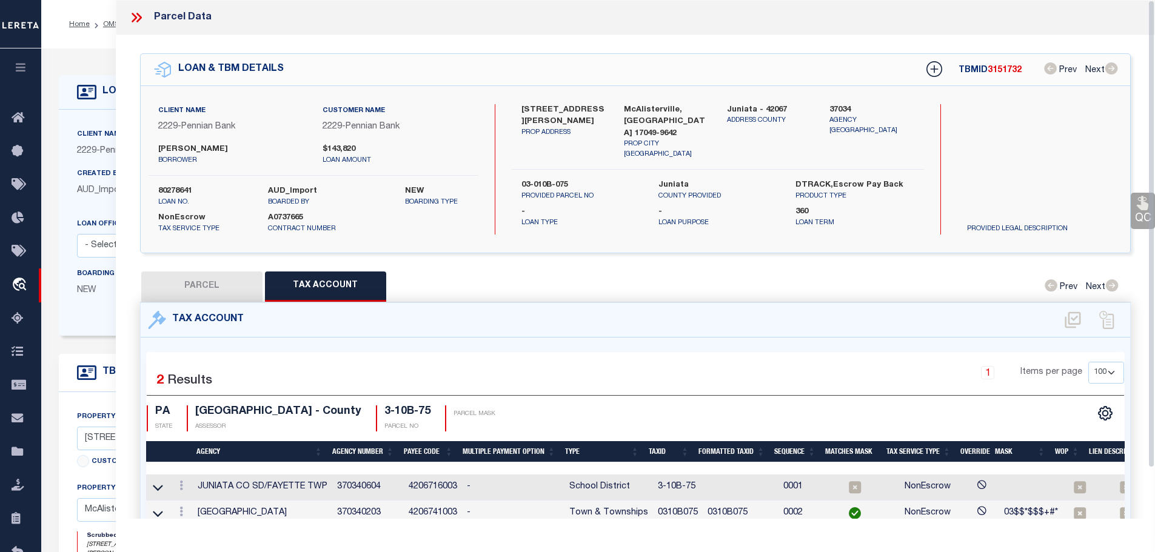
click at [130, 18] on icon at bounding box center [136, 18] width 16 height 16
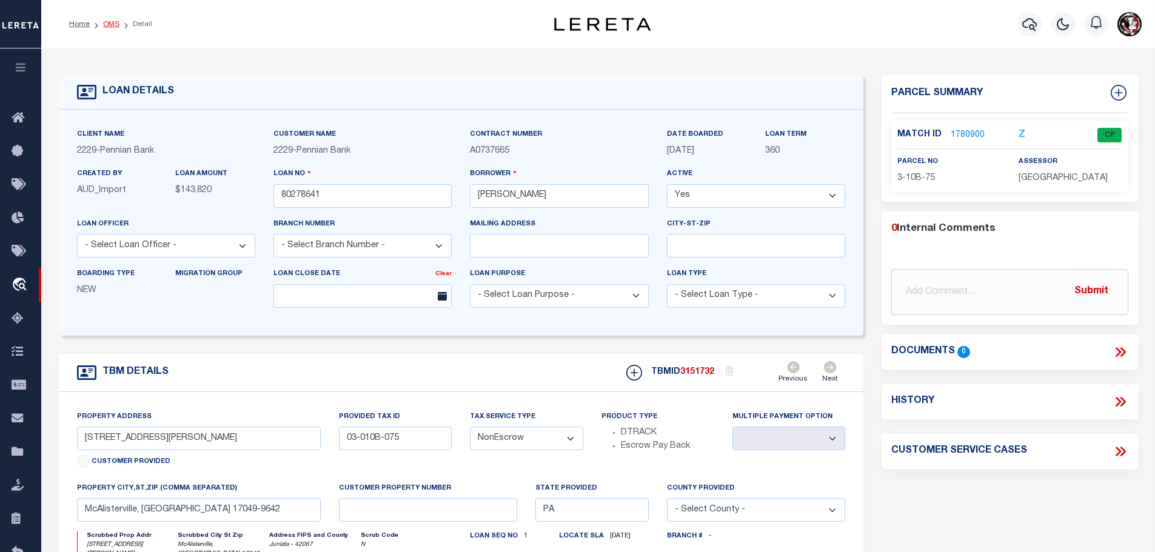
click at [105, 22] on link "OMS" at bounding box center [111, 24] width 16 height 7
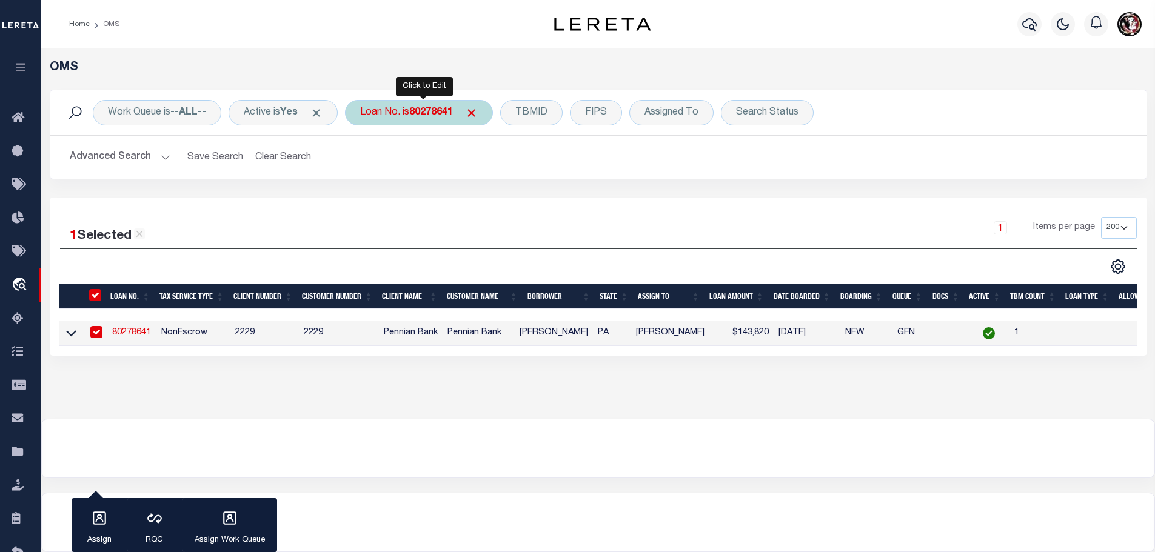
click at [441, 110] on b "80278641" at bounding box center [431, 113] width 44 height 10
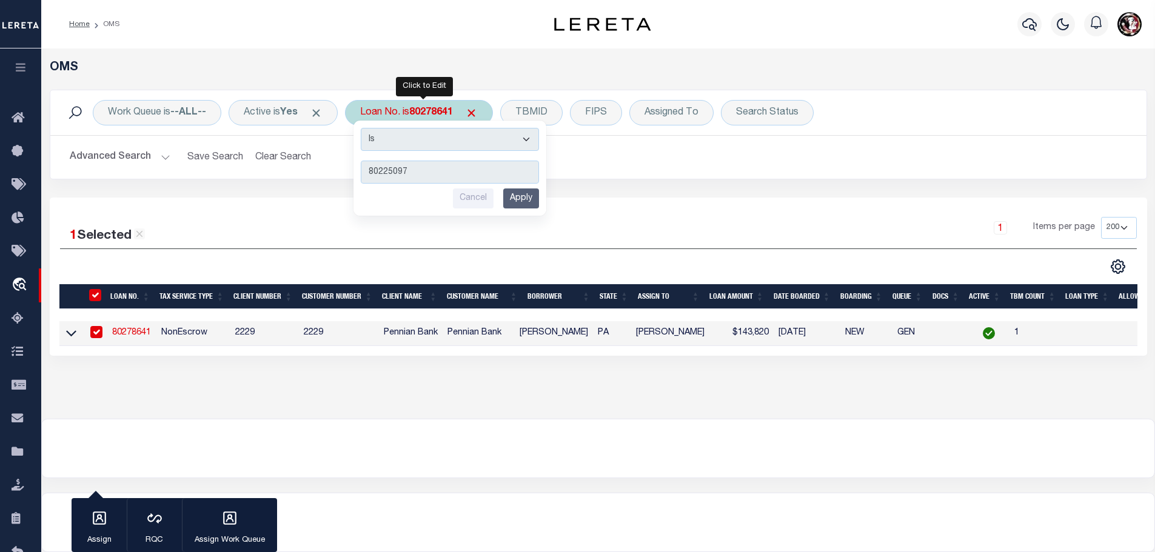
type input "80225097"
click at [518, 196] on input "Apply" at bounding box center [521, 199] width 36 height 20
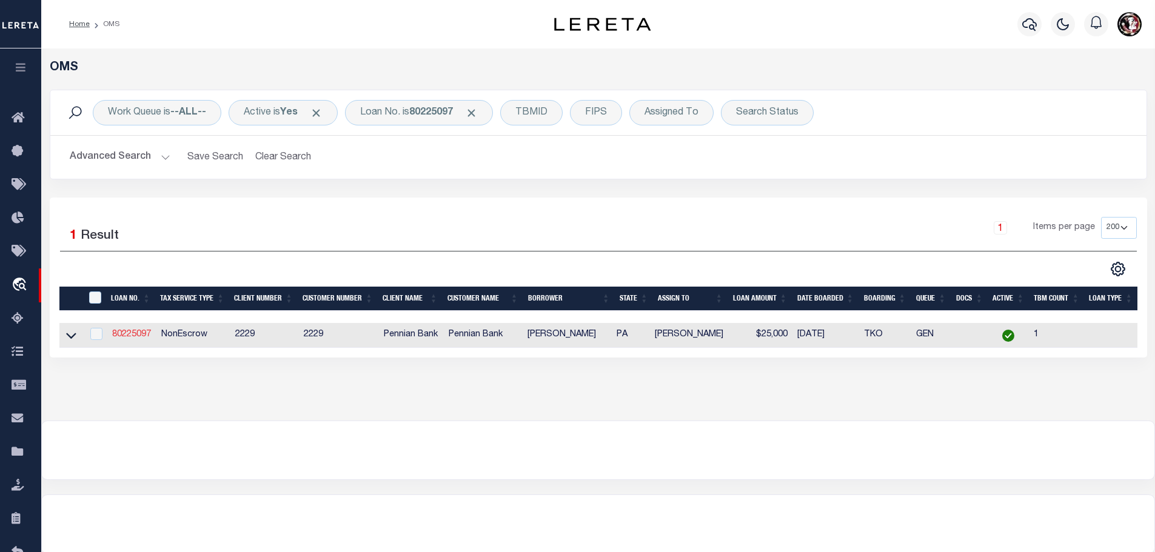
click at [139, 331] on link "80225097" at bounding box center [131, 334] width 39 height 8
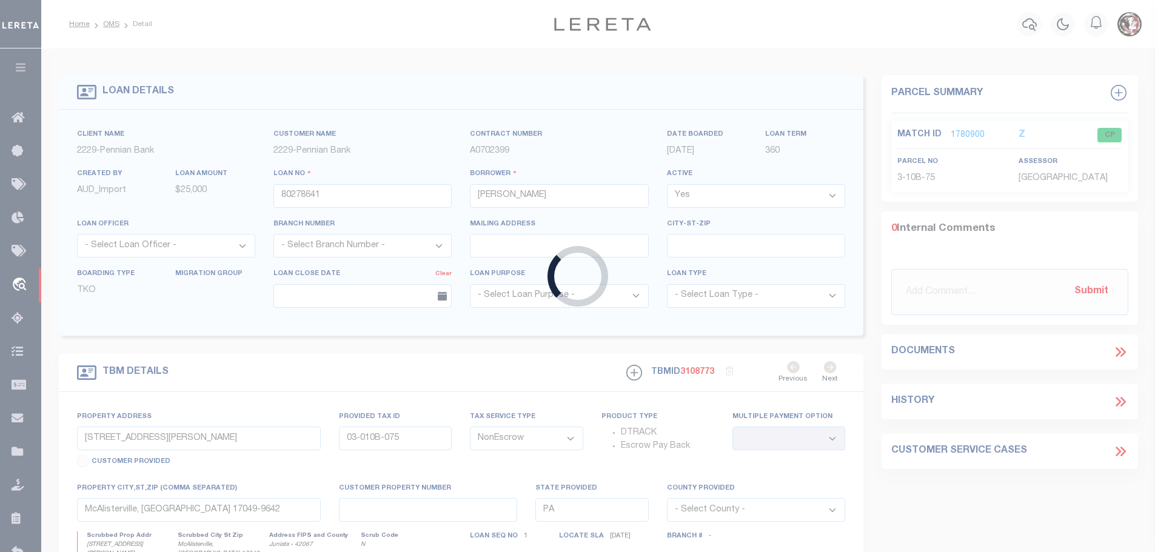
type input "80225097"
type input "Brian Craig Petrovcic"
type input "54 HORNBERGER DR"
select select
type input "MCALISTERVILLE PA 17049"
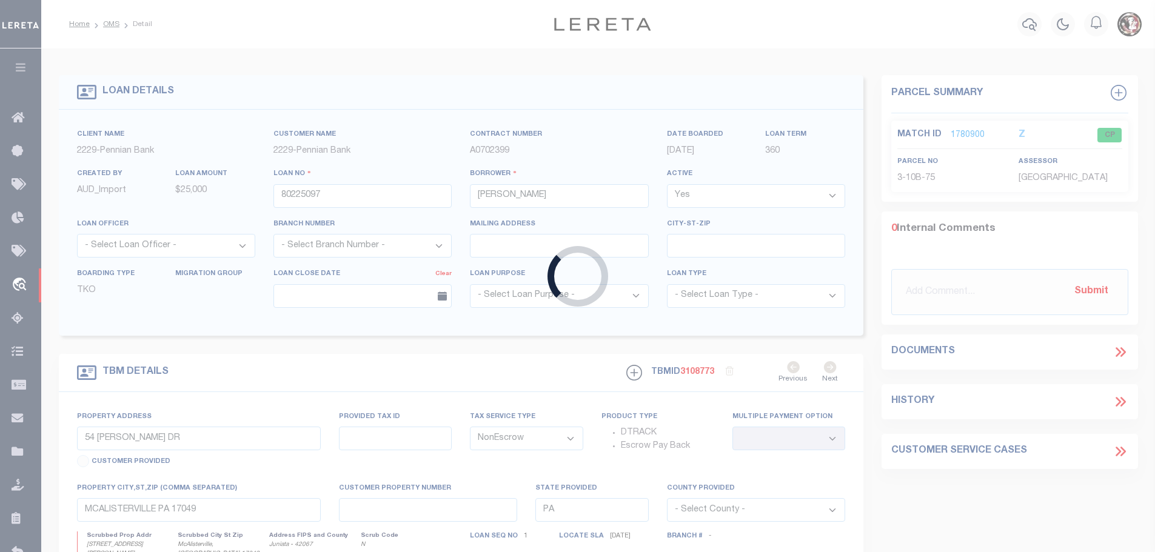
select select
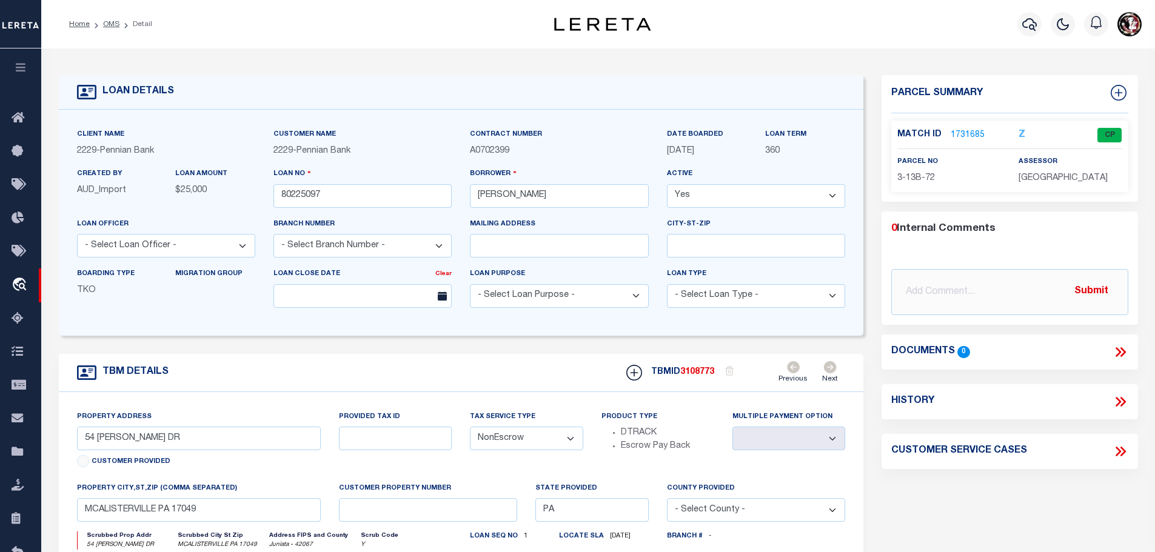
click at [958, 129] on link "1731685" at bounding box center [967, 135] width 34 height 13
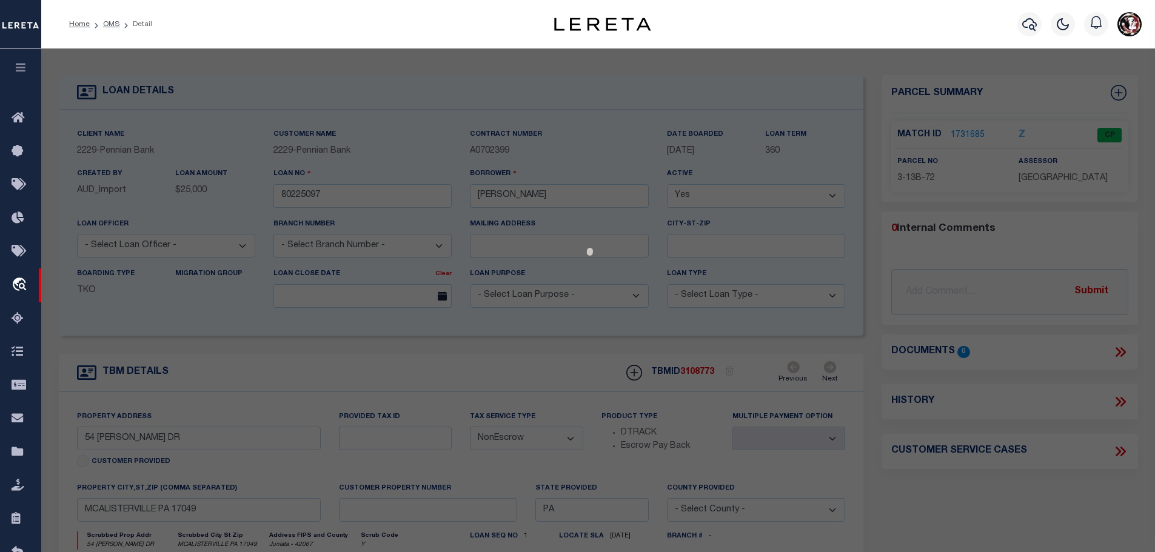
select select "AS"
checkbox input "false"
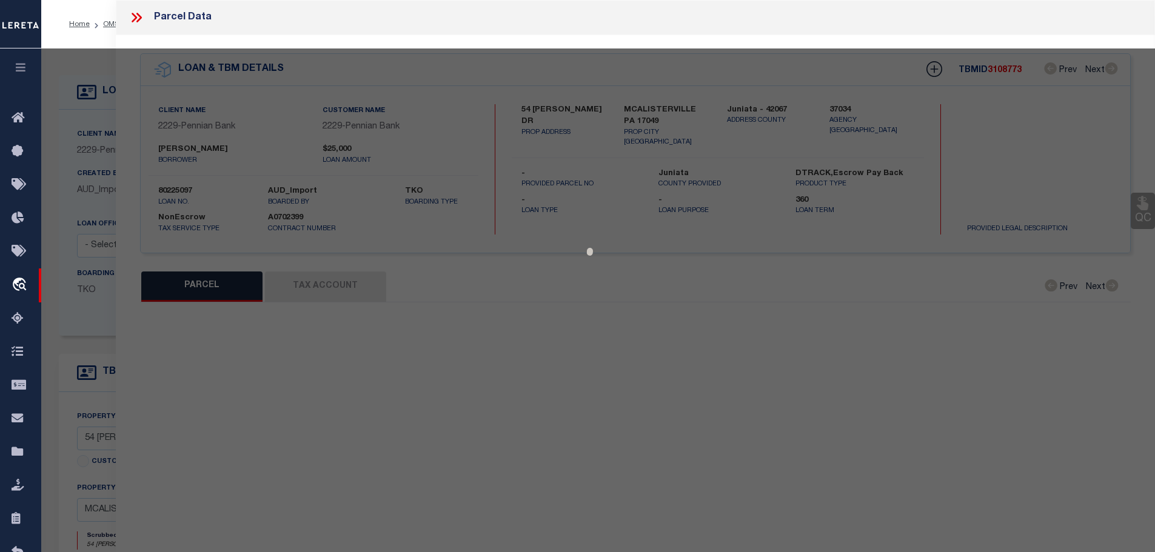
select select "CP"
type input "PETROVCIC BRIAN C & MINDY"
type input "54 HORNBERGER DR"
checkbox input "false"
type input "MCALISTERVILLE , PA 17049"
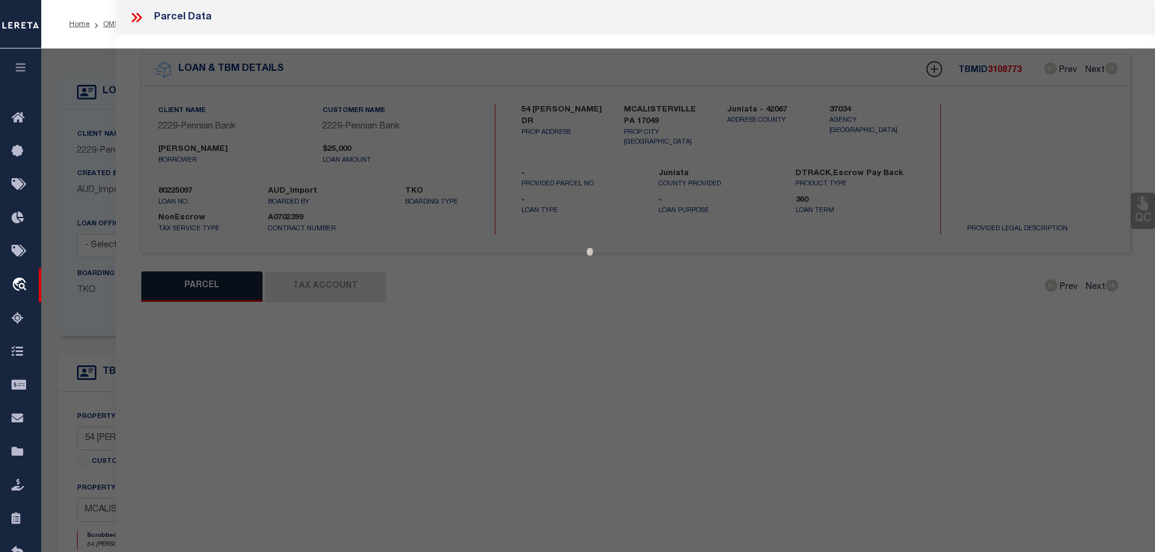
type textarea "168 254"
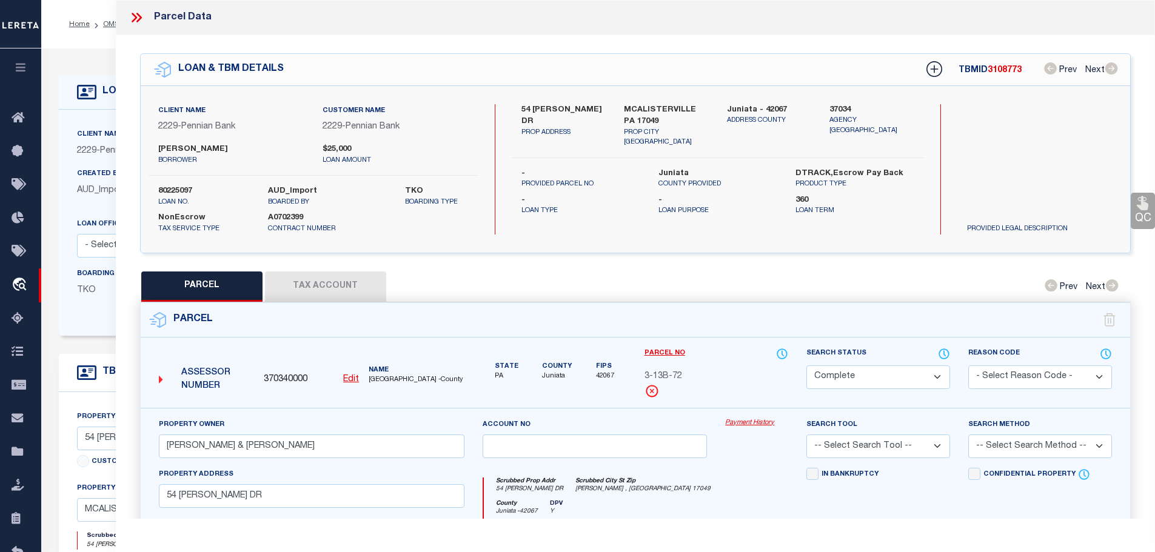
click at [328, 279] on button "Tax Account" at bounding box center [325, 287] width 121 height 30
select select "100"
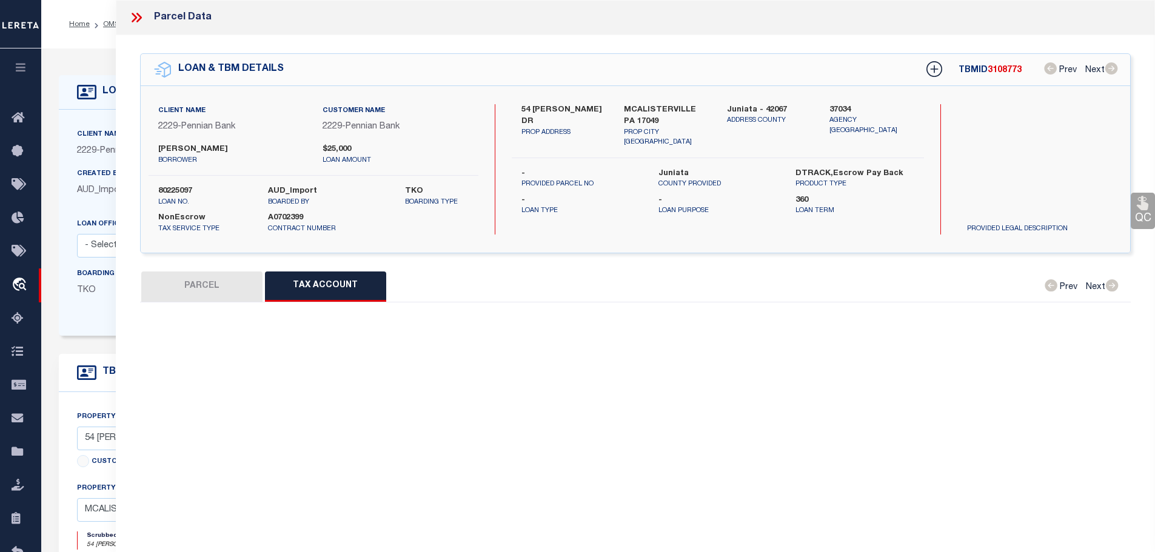
select select "100"
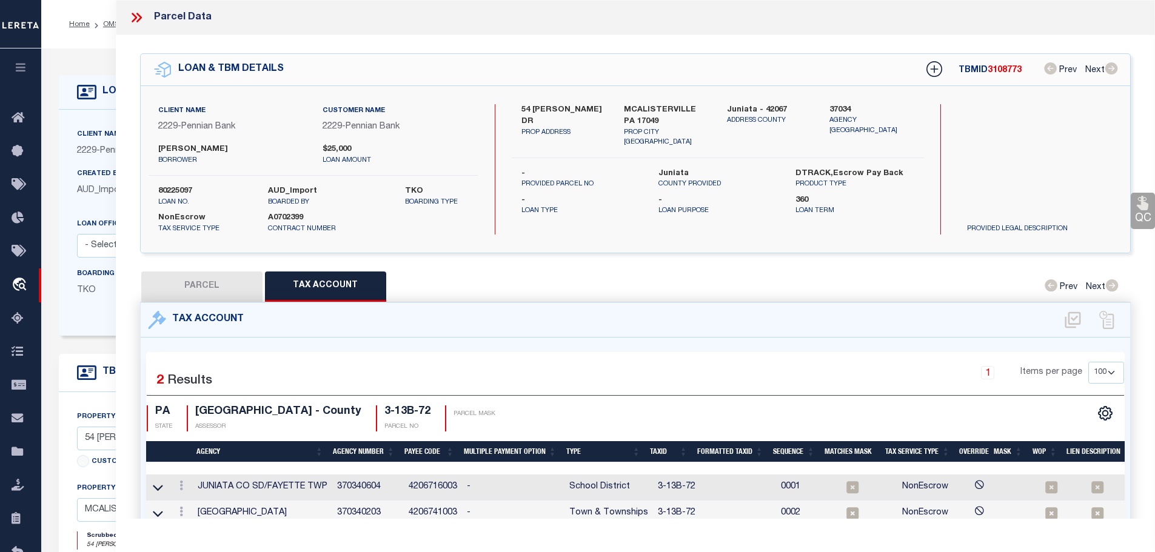
click at [212, 276] on button "PARCEL" at bounding box center [201, 287] width 121 height 30
select select "AS"
checkbox input "false"
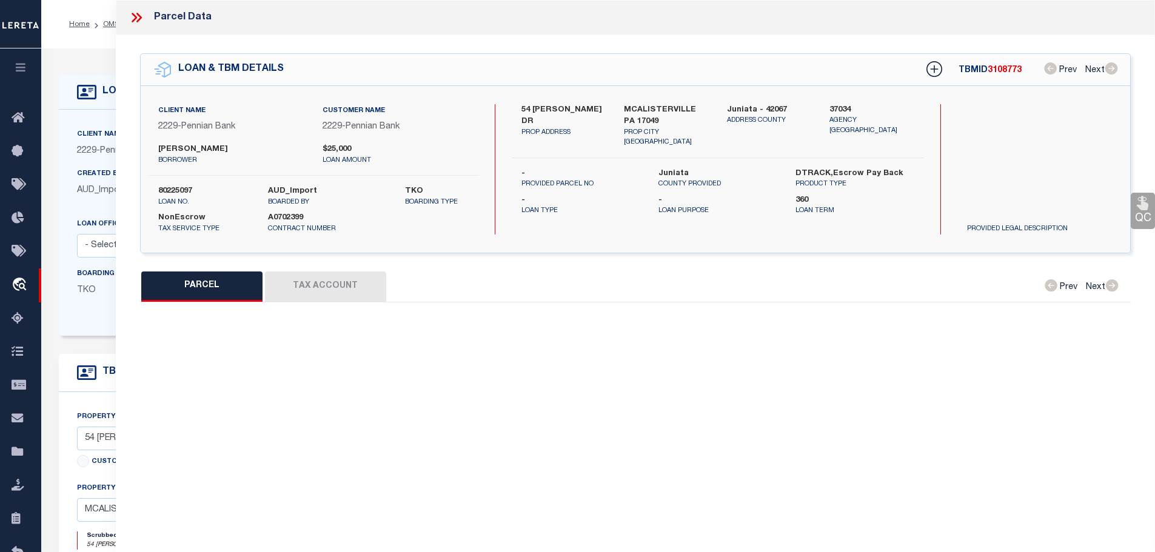
select select "CP"
type input "PETROVCIC BRIAN C & MINDY"
type input "54 HORNBERGER DR"
checkbox input "false"
type input "MCALISTERVILLE , PA 17049"
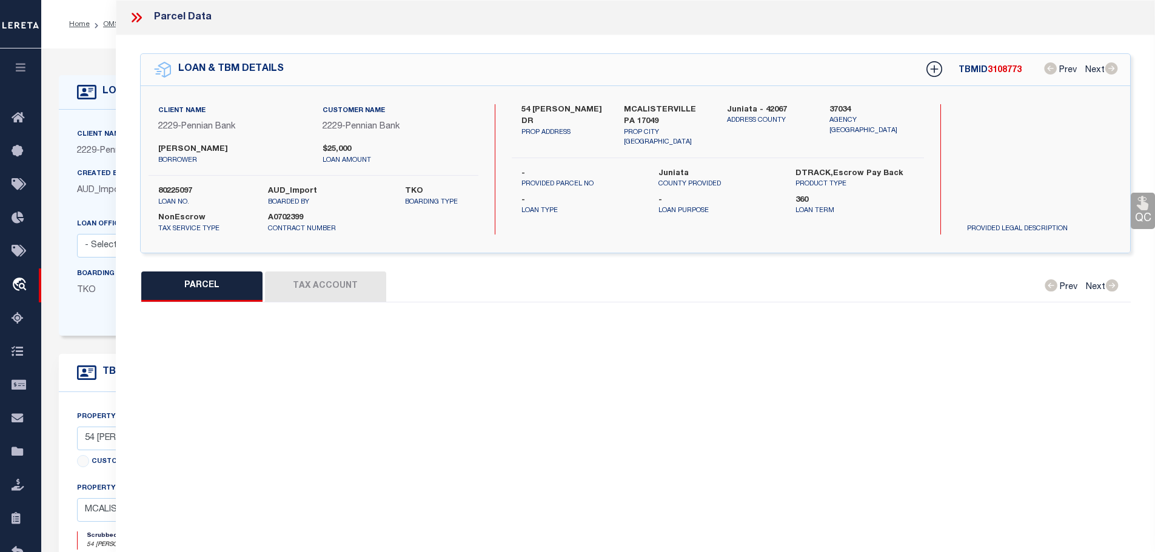
type textarea "168 254"
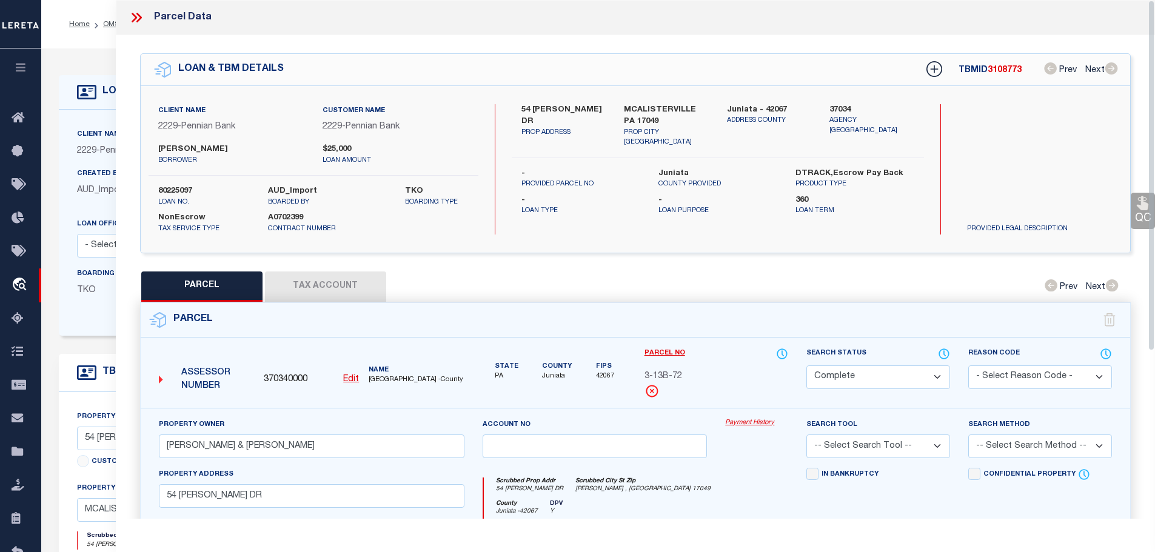
click at [293, 279] on button "Tax Account" at bounding box center [325, 287] width 121 height 30
select select "100"
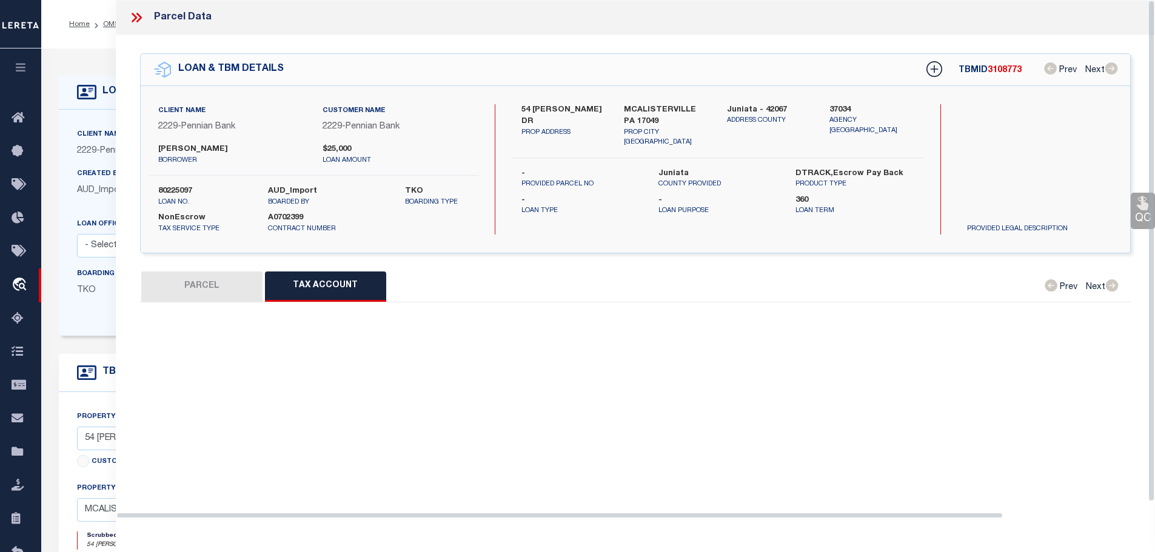
select select "100"
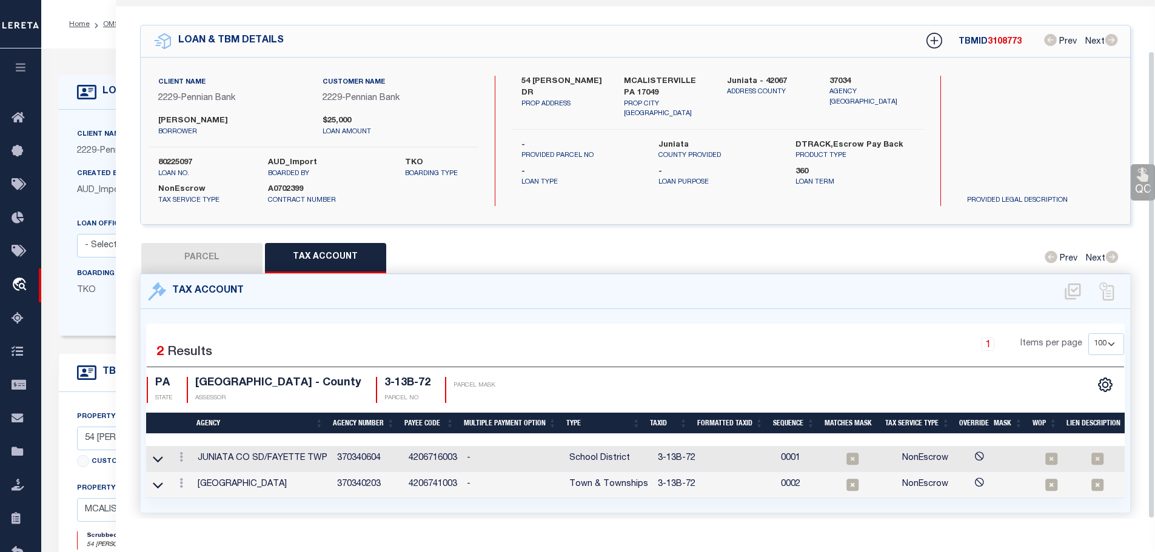
scroll to position [56, 0]
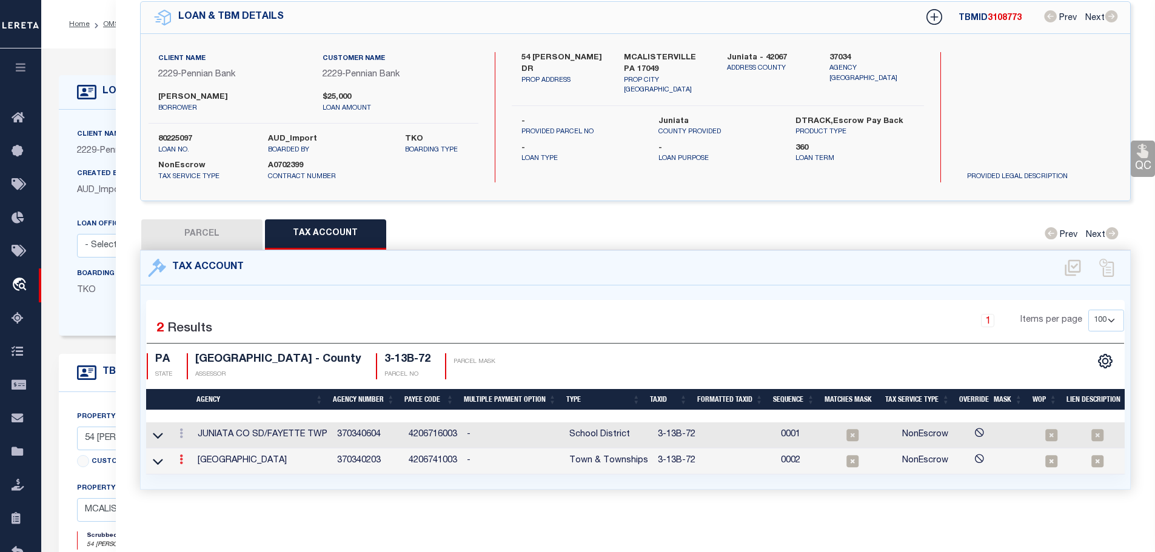
click at [182, 455] on icon at bounding box center [181, 460] width 4 height 10
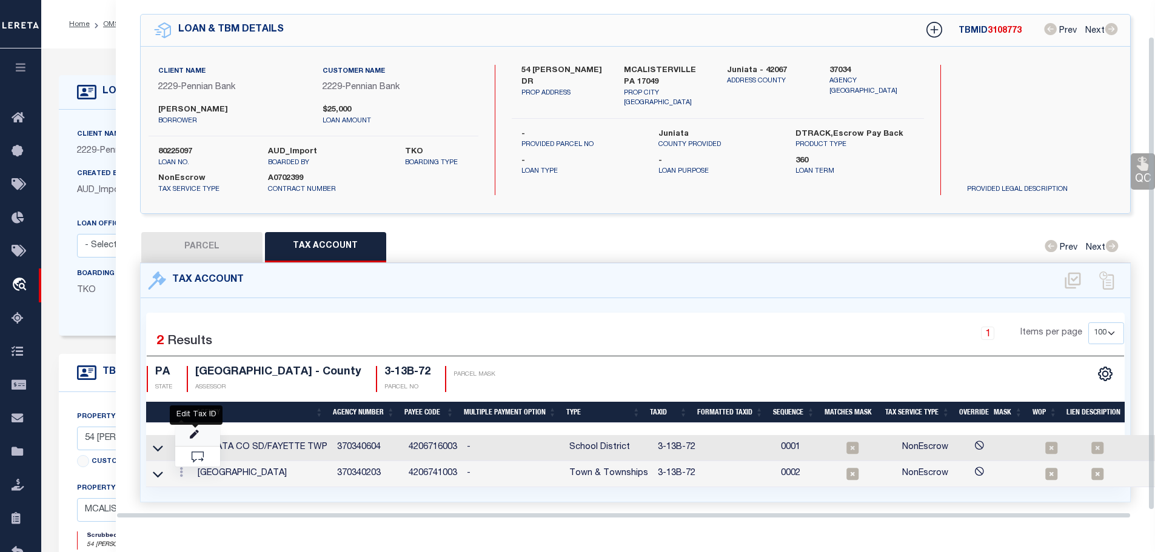
click at [198, 430] on icon "" at bounding box center [194, 434] width 9 height 9
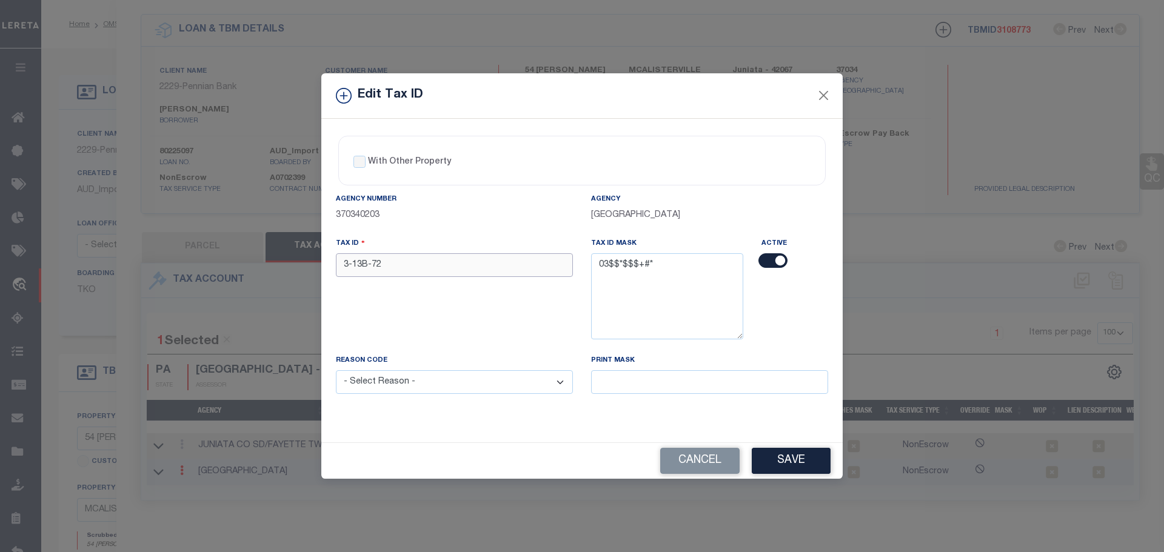
click at [414, 264] on input "3-13B-72" at bounding box center [454, 265] width 237 height 24
paste input "0313B0"
type input "0313B072"
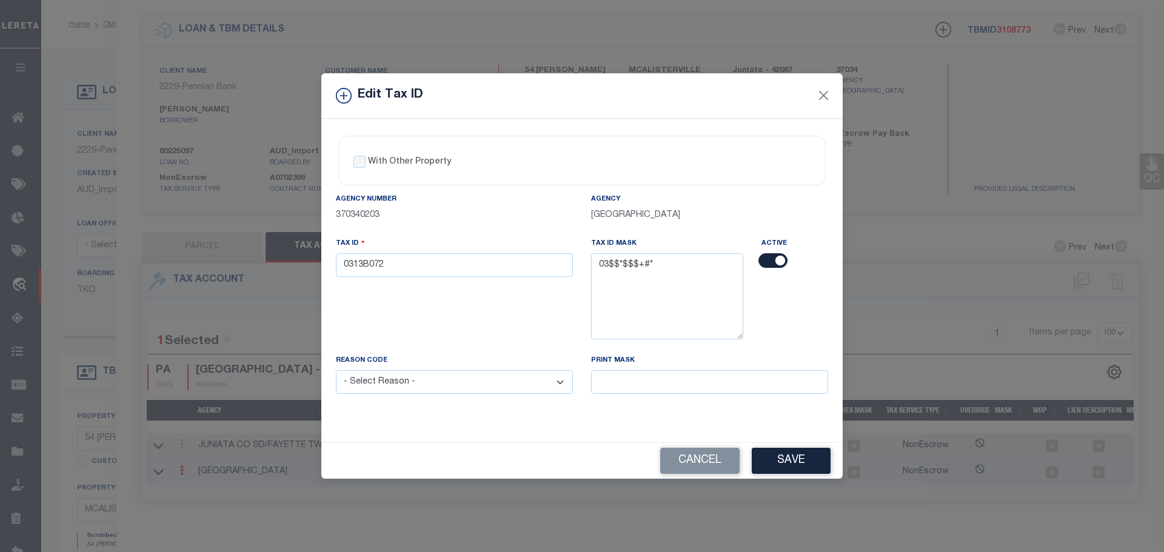
click at [419, 386] on select "- Select Reason - 099 - Other (Provide additional detail) ACT - Agency Changed …" at bounding box center [454, 382] width 237 height 24
select select "ACT"
click at [336, 371] on select "- Select Reason - 099 - Other (Provide additional detail) ACT - Agency Changed …" at bounding box center [454, 382] width 237 height 24
click at [780, 465] on button "Save" at bounding box center [791, 461] width 79 height 26
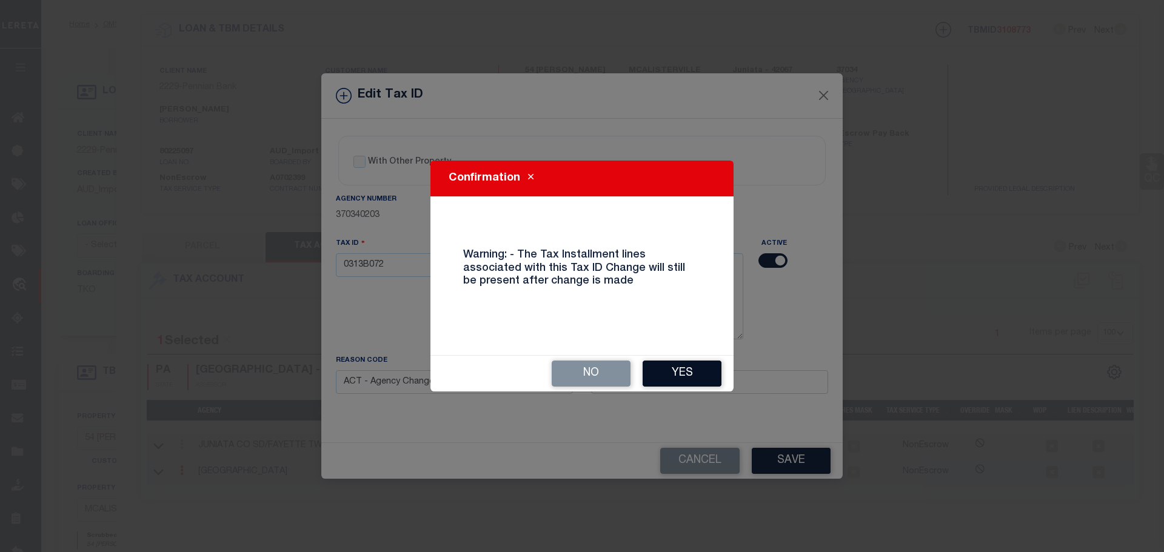
click at [683, 375] on button "Yes" at bounding box center [681, 374] width 79 height 26
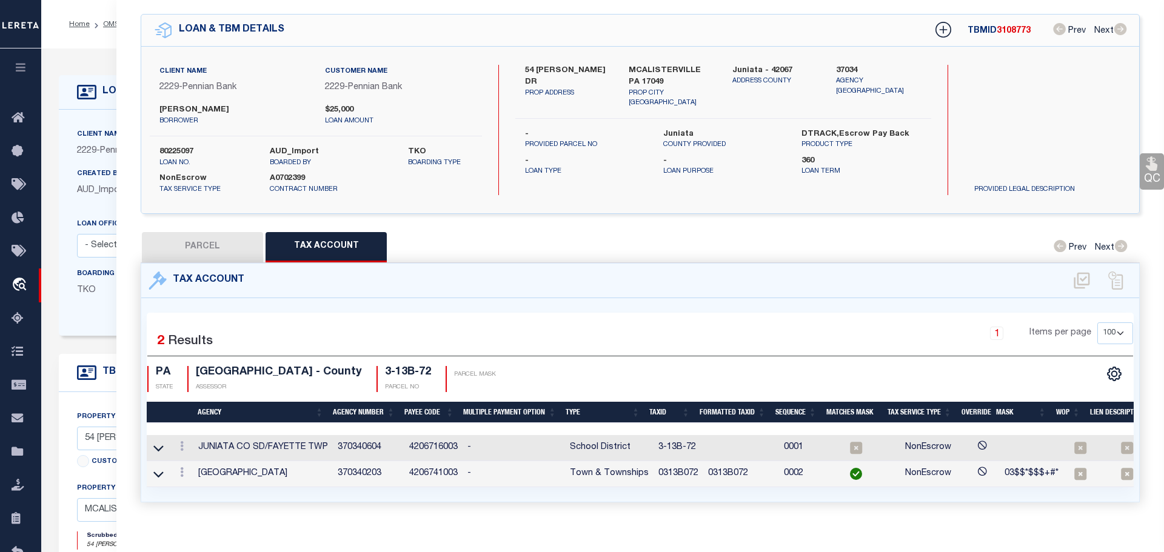
select select
